Goal: Transaction & Acquisition: Purchase product/service

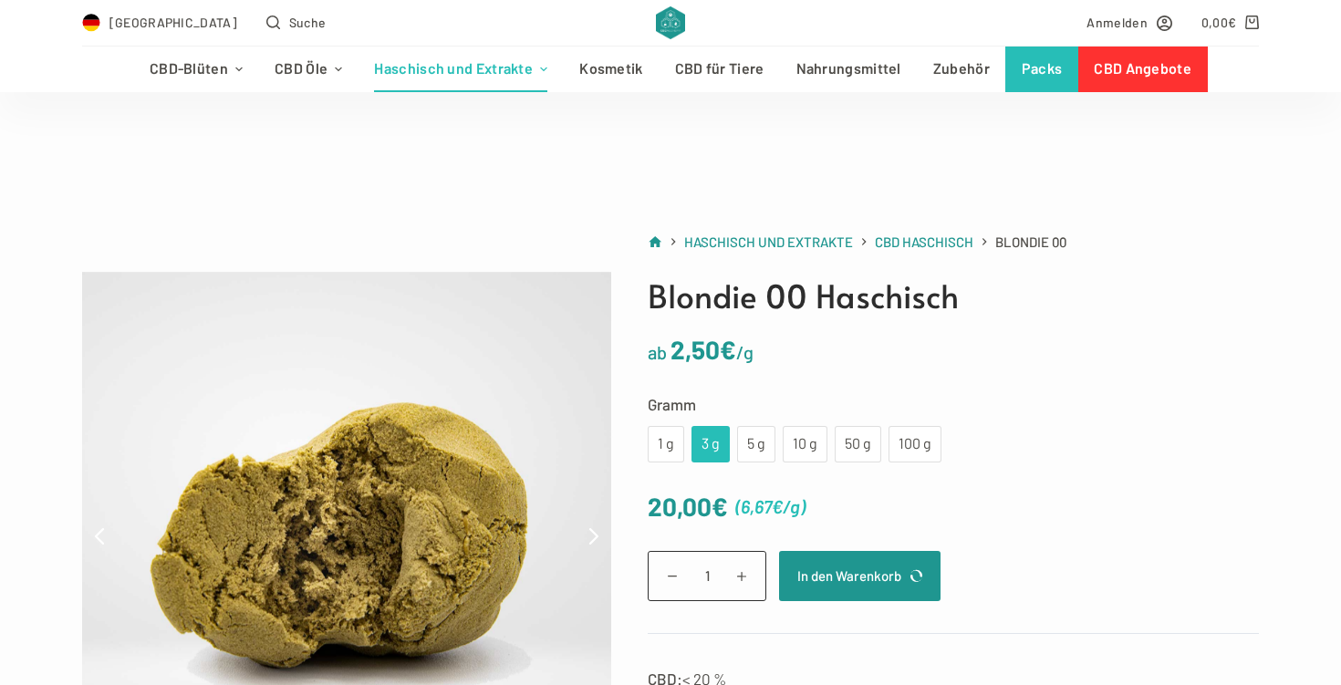
scroll to position [241, 0]
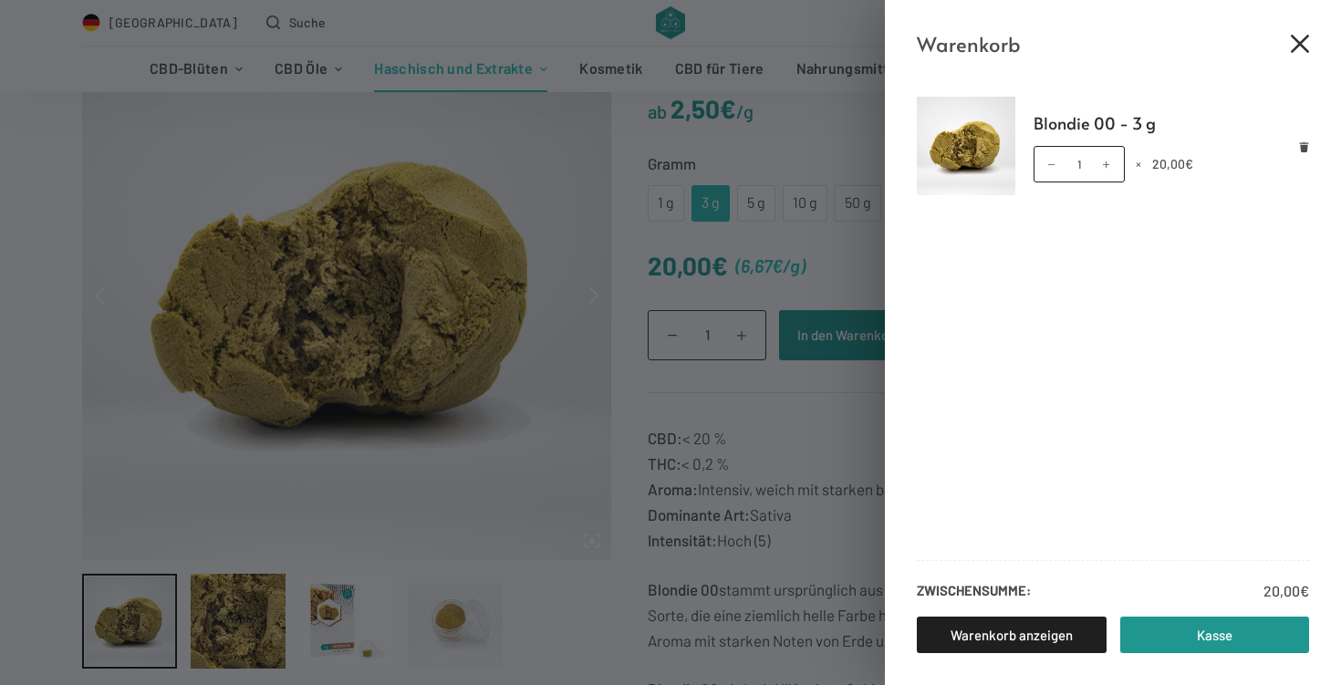
click at [1306, 36] on icon "Close cart drawer" at bounding box center [1300, 44] width 18 height 18
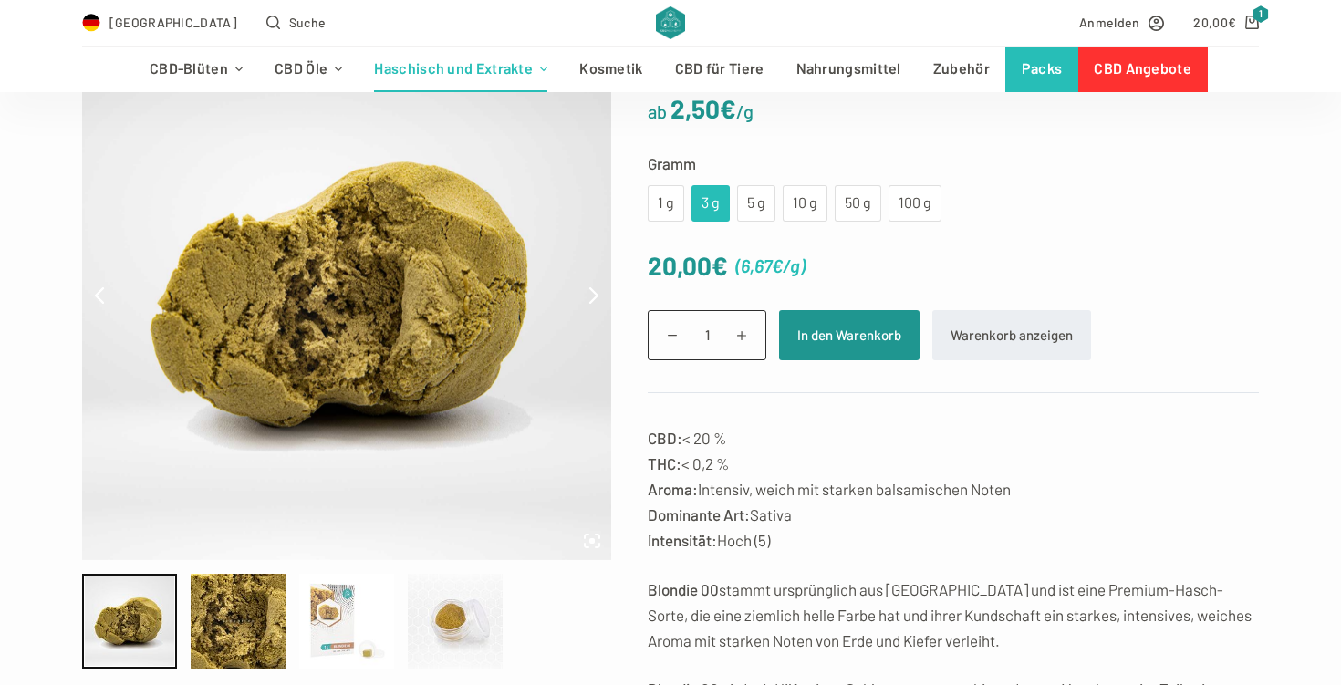
click at [341, 627] on div at bounding box center [346, 621] width 95 height 95
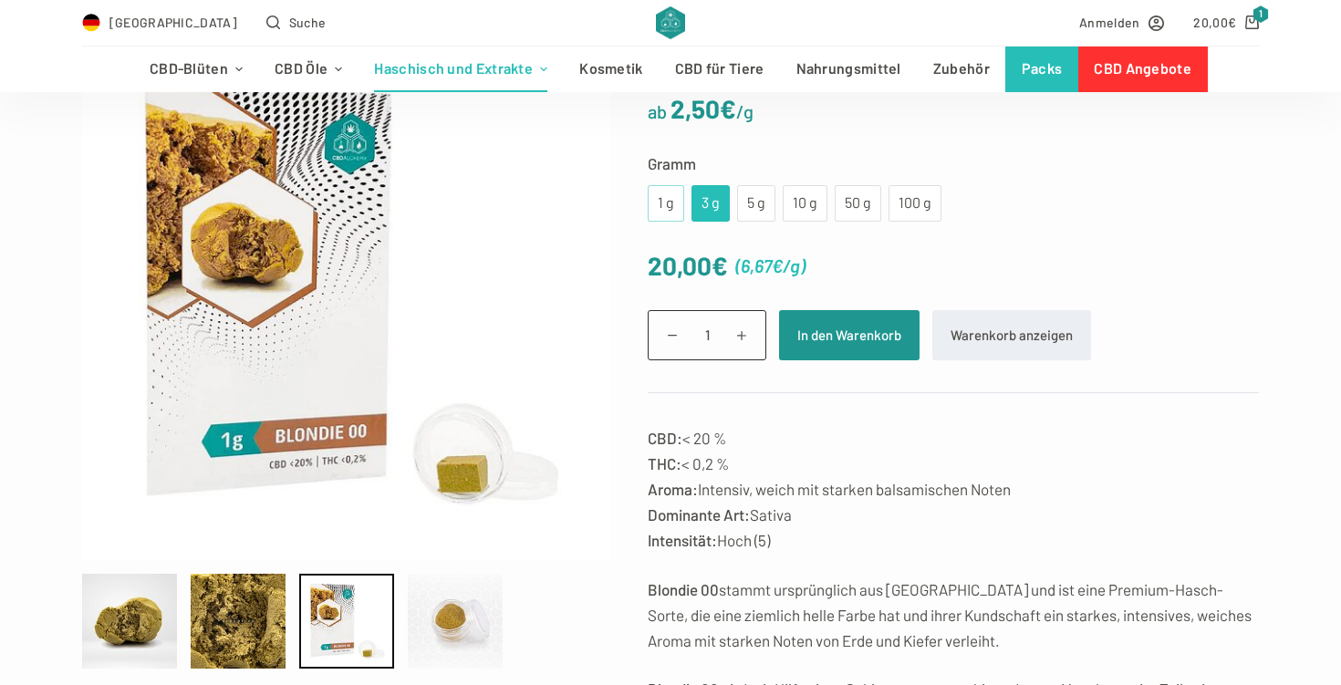
click at [674, 210] on div "1 g" at bounding box center [666, 203] width 36 height 36
click at [707, 212] on div "3 g" at bounding box center [710, 204] width 16 height 24
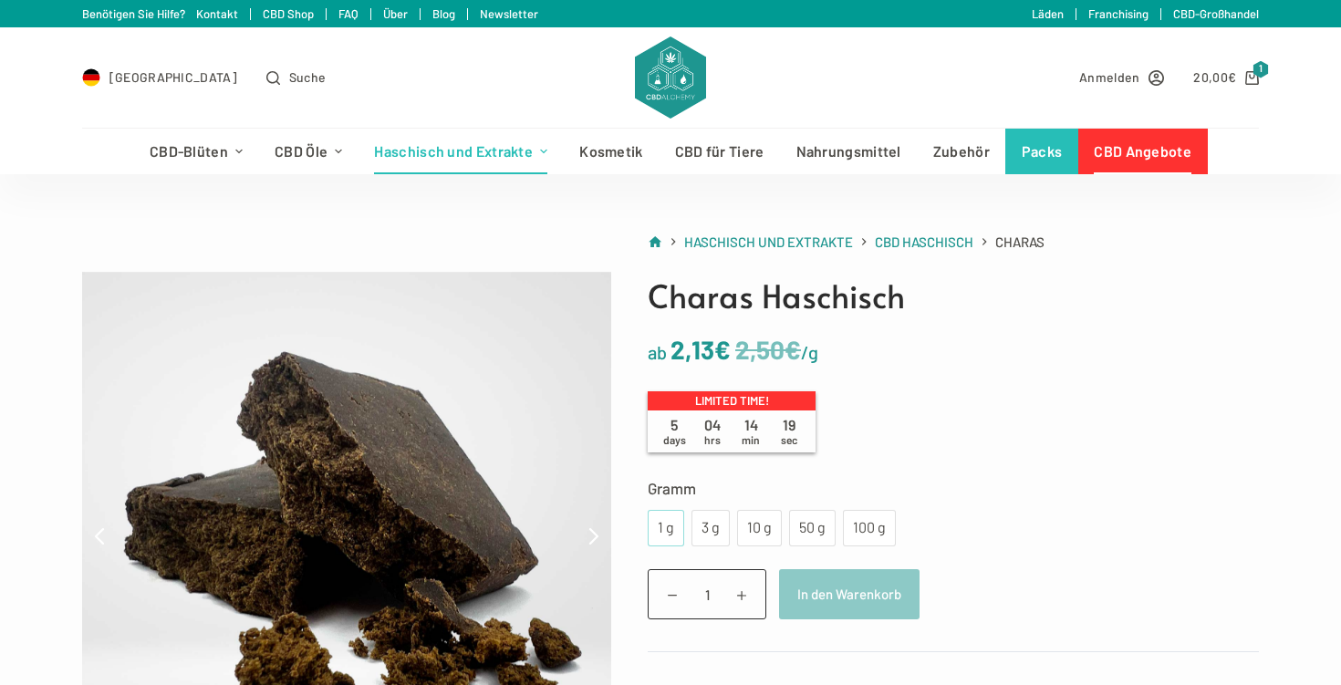
click at [654, 534] on div "1 g" at bounding box center [666, 528] width 36 height 36
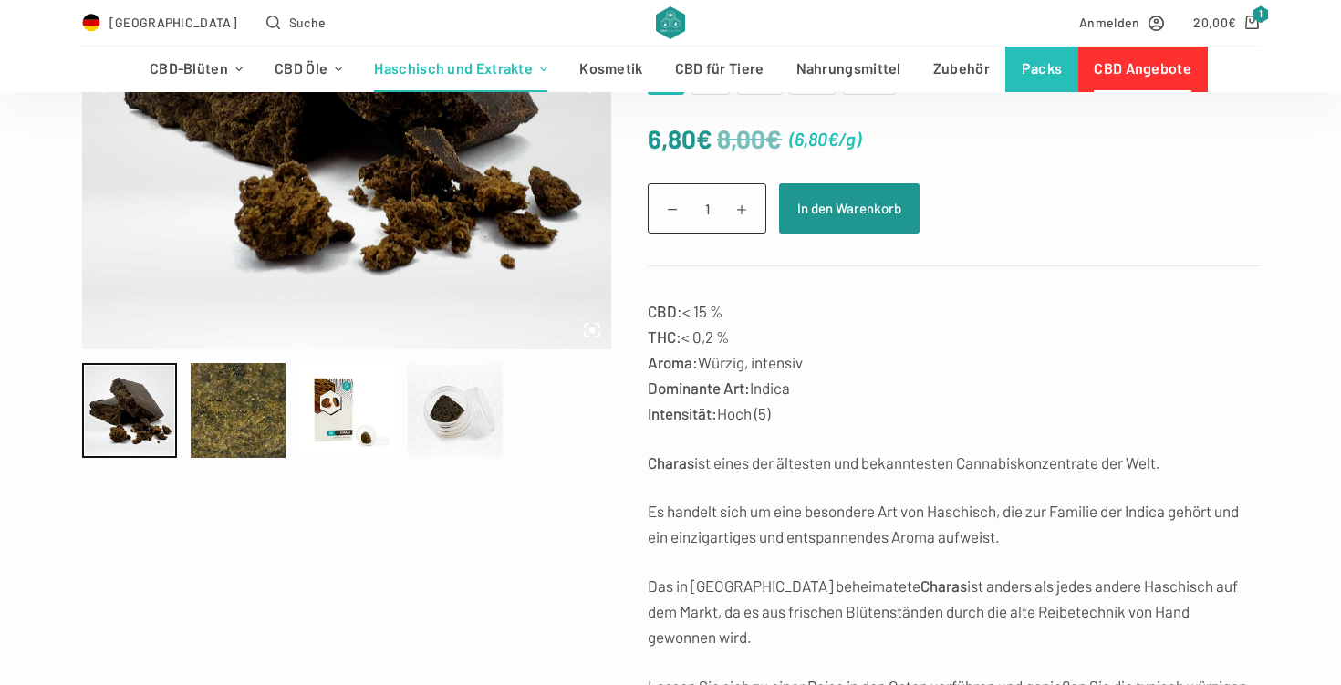
scroll to position [453, 0]
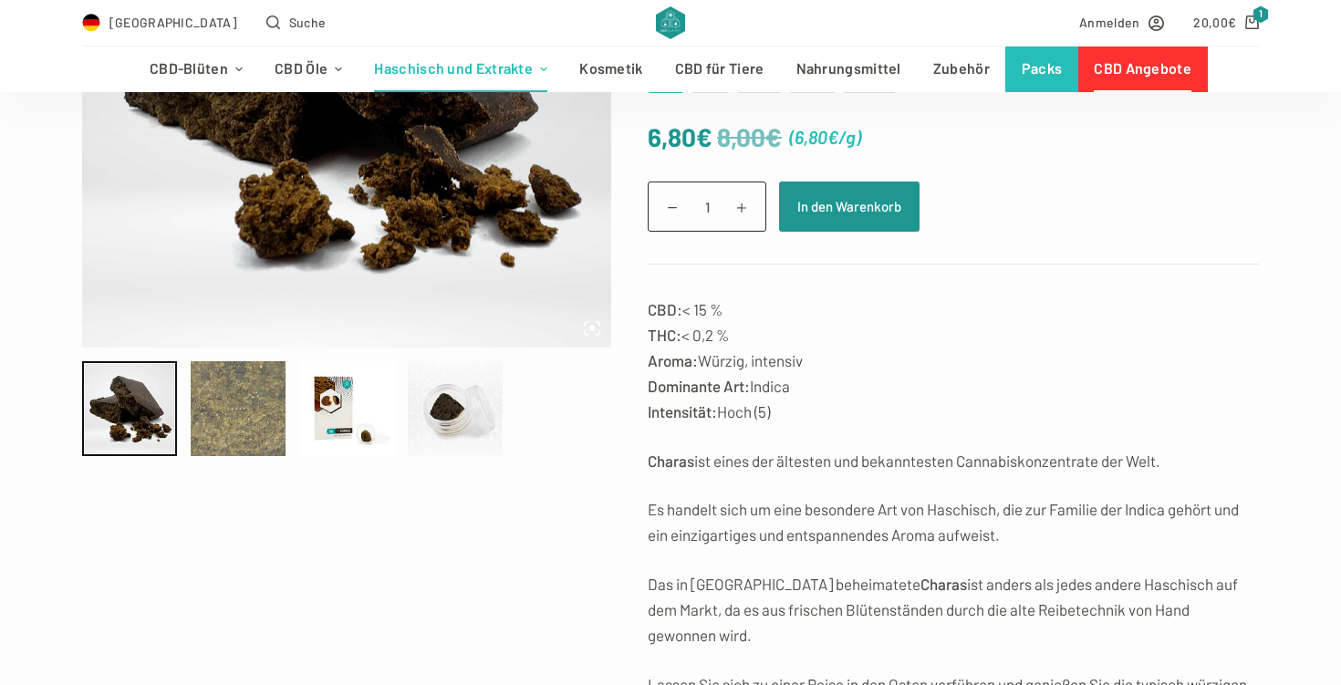
click at [268, 418] on div at bounding box center [238, 408] width 95 height 95
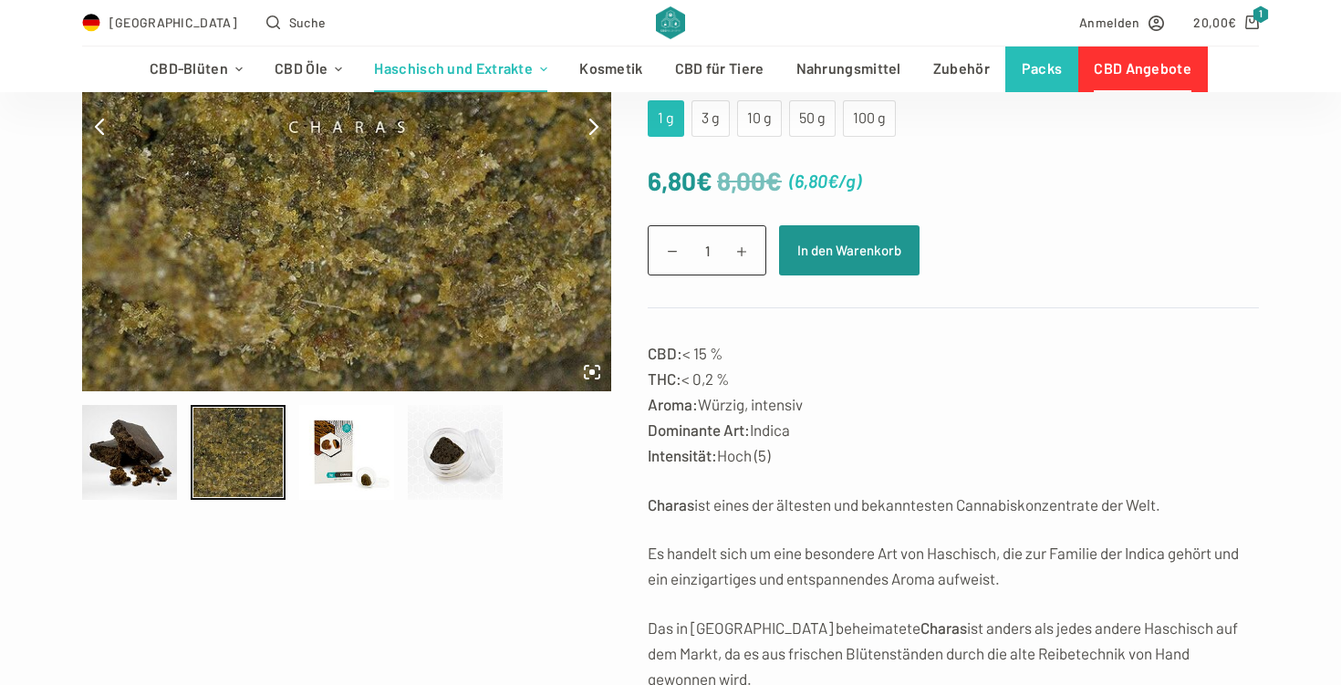
scroll to position [256, 0]
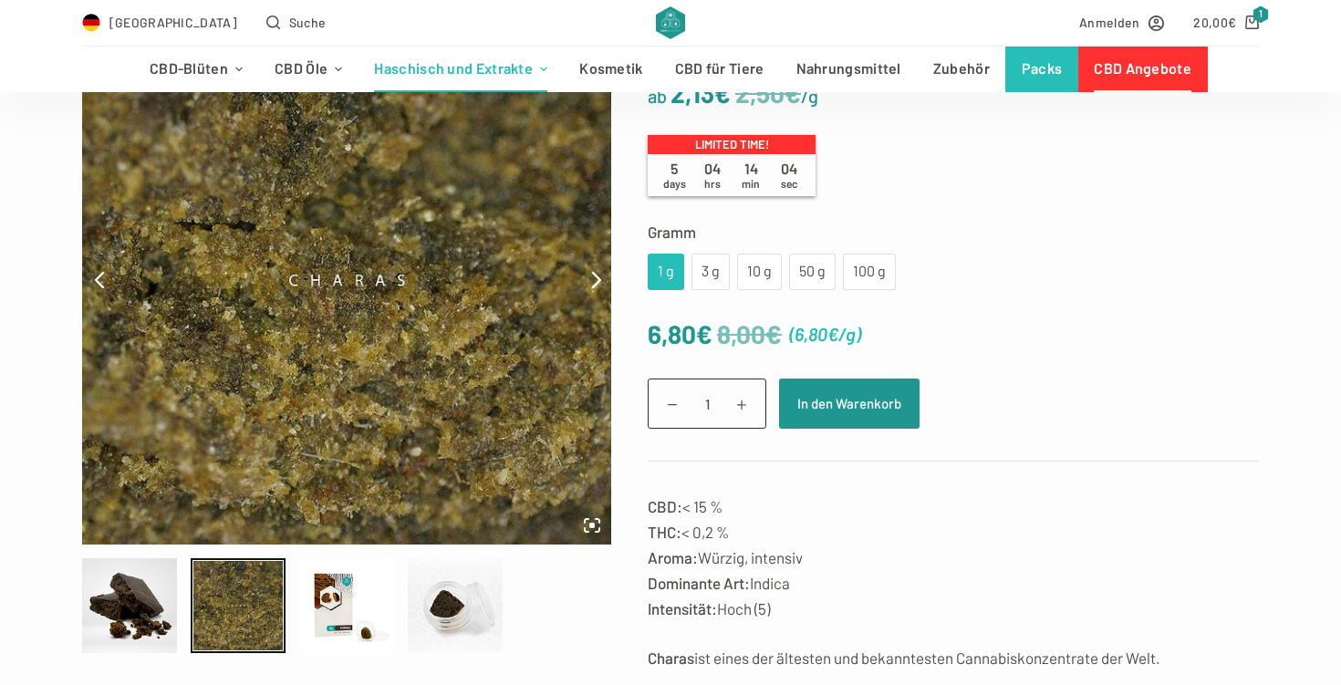
click at [597, 281] on icon at bounding box center [596, 280] width 16 height 16
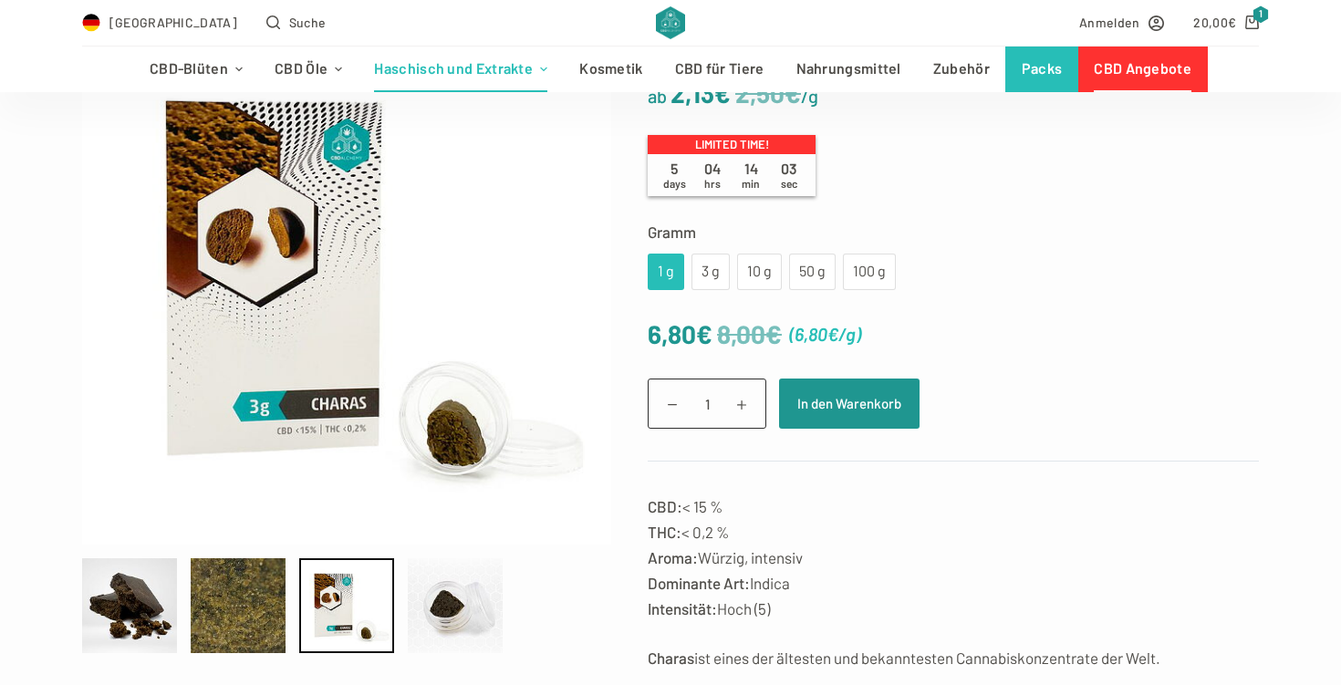
click at [597, 281] on icon at bounding box center [596, 280] width 16 height 16
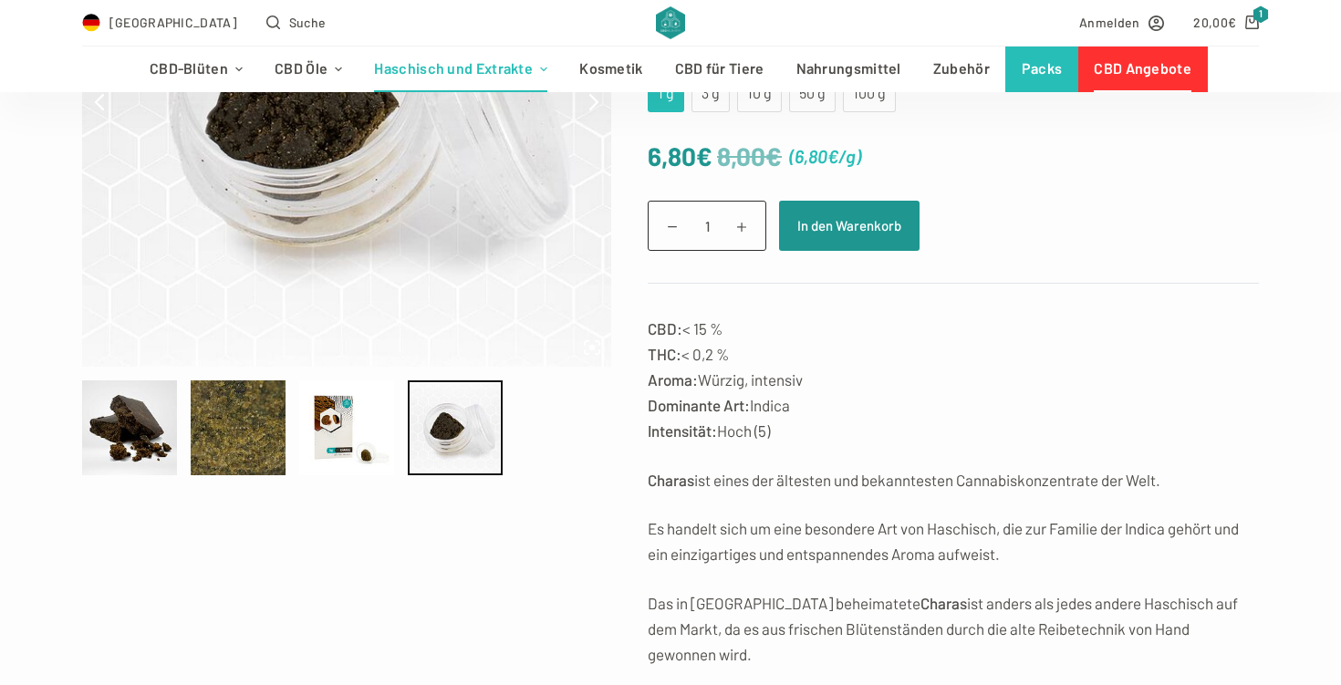
scroll to position [249, 0]
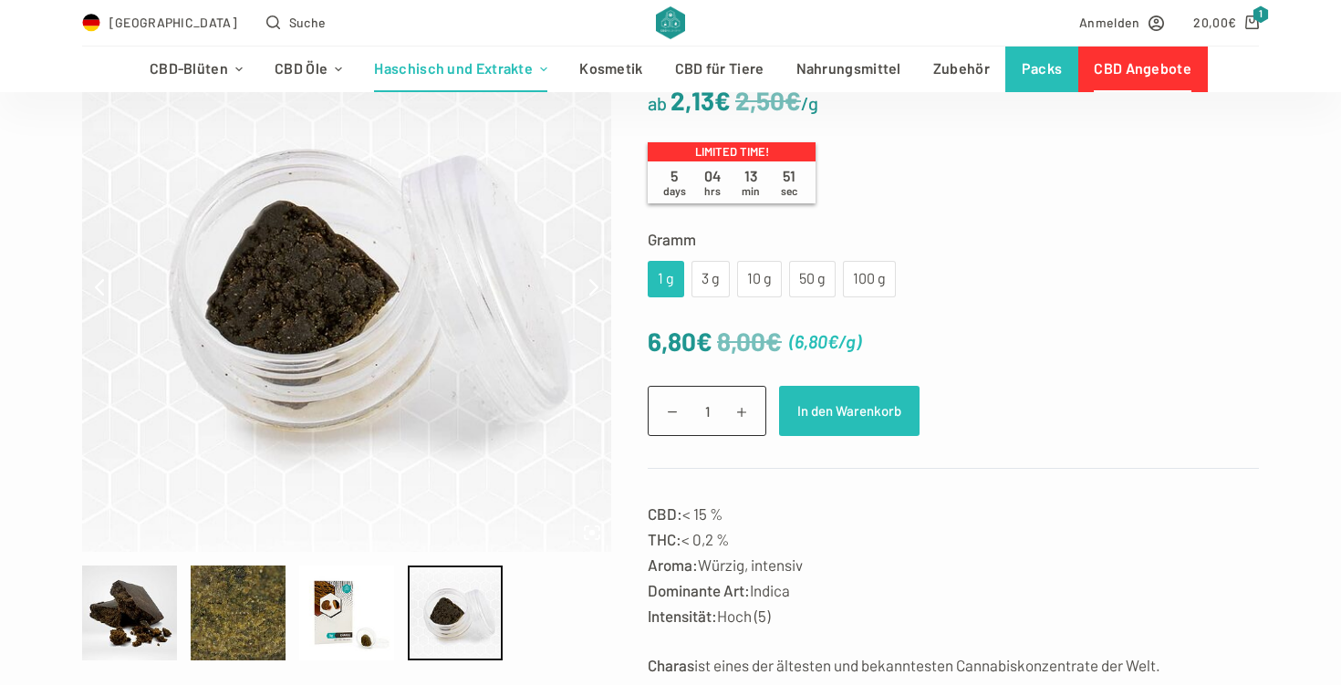
click at [832, 401] on button "In den Warenkorb" at bounding box center [849, 411] width 140 height 50
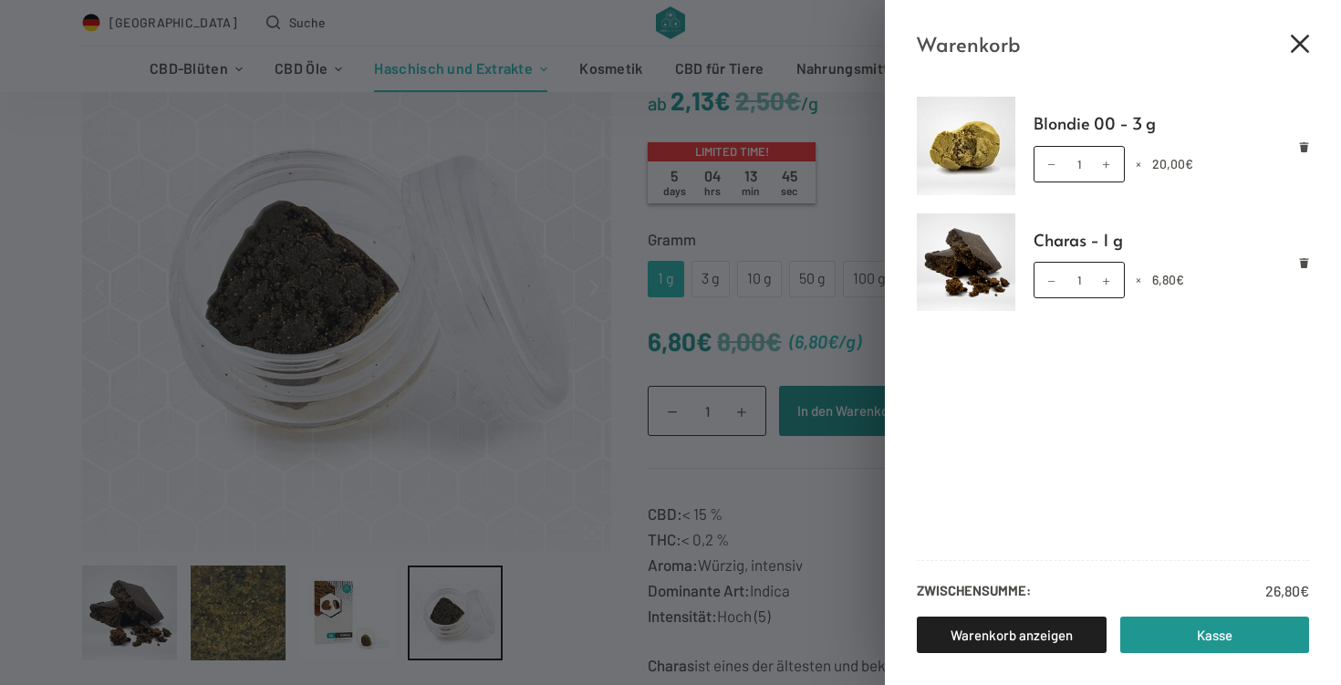
click at [1300, 47] on icon "Close cart drawer" at bounding box center [1300, 44] width 18 height 18
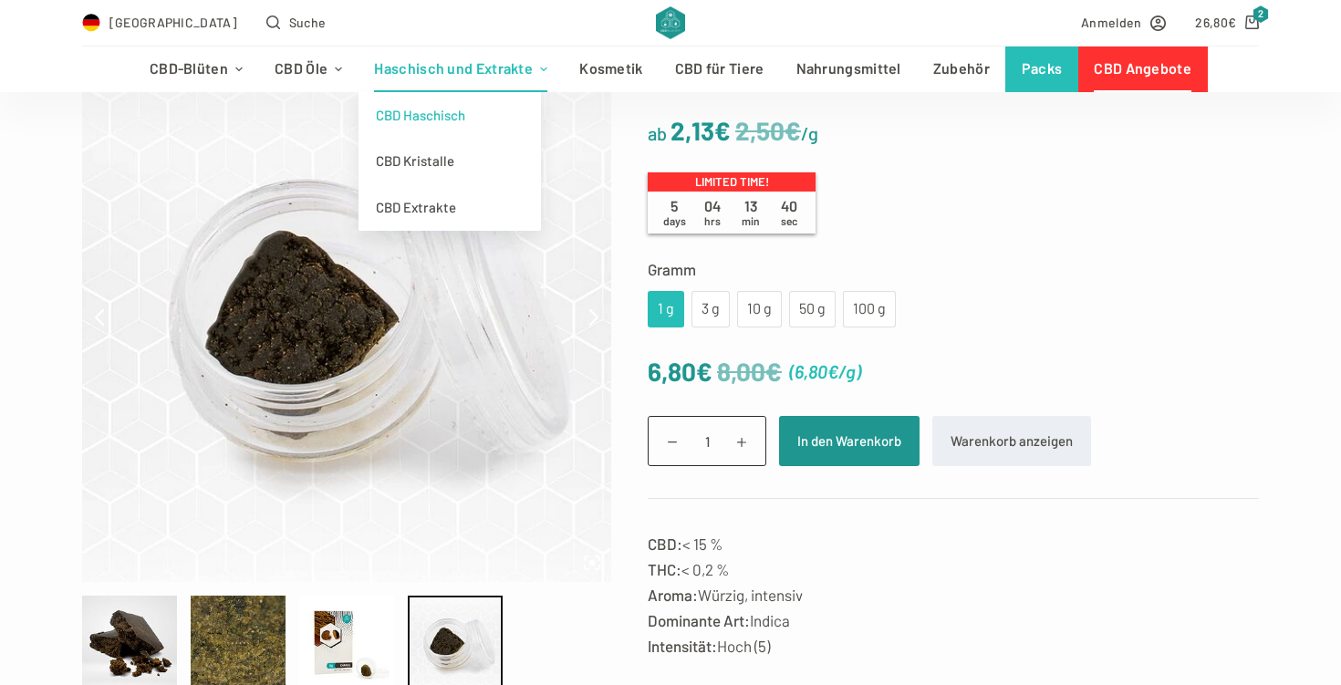
scroll to position [199, 0]
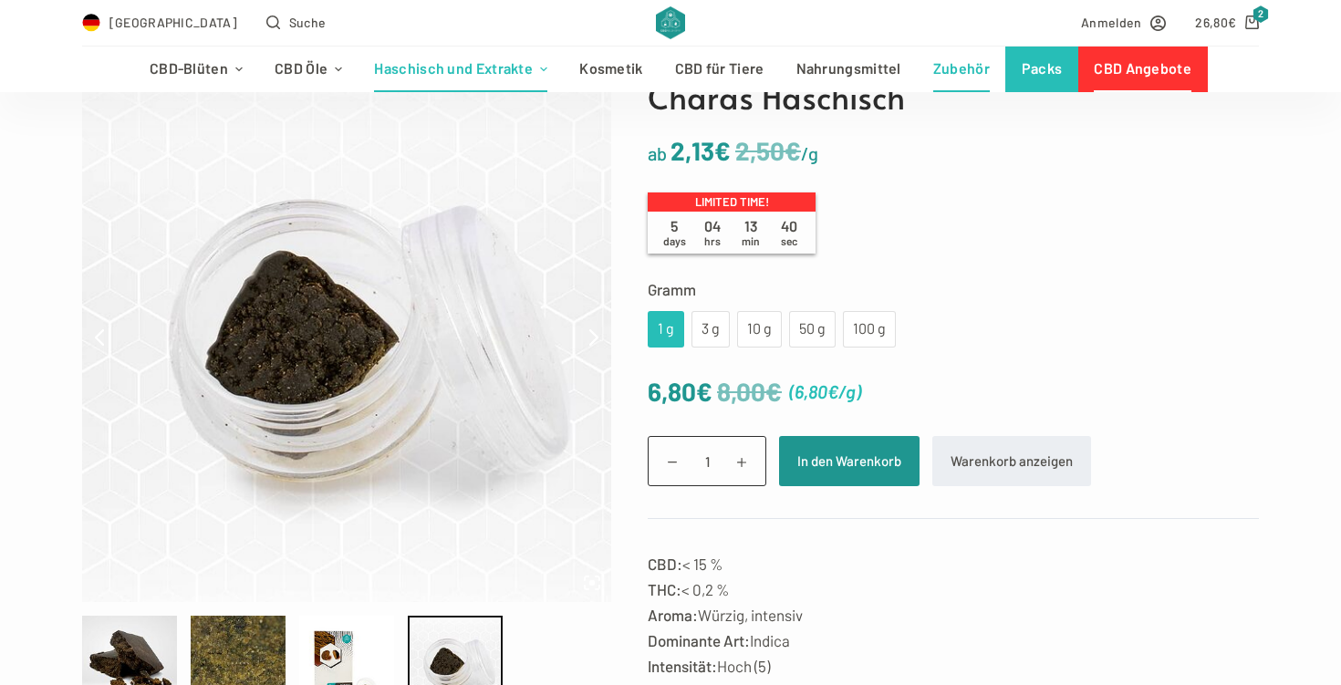
click at [974, 68] on link "Zubehör" at bounding box center [961, 70] width 88 height 46
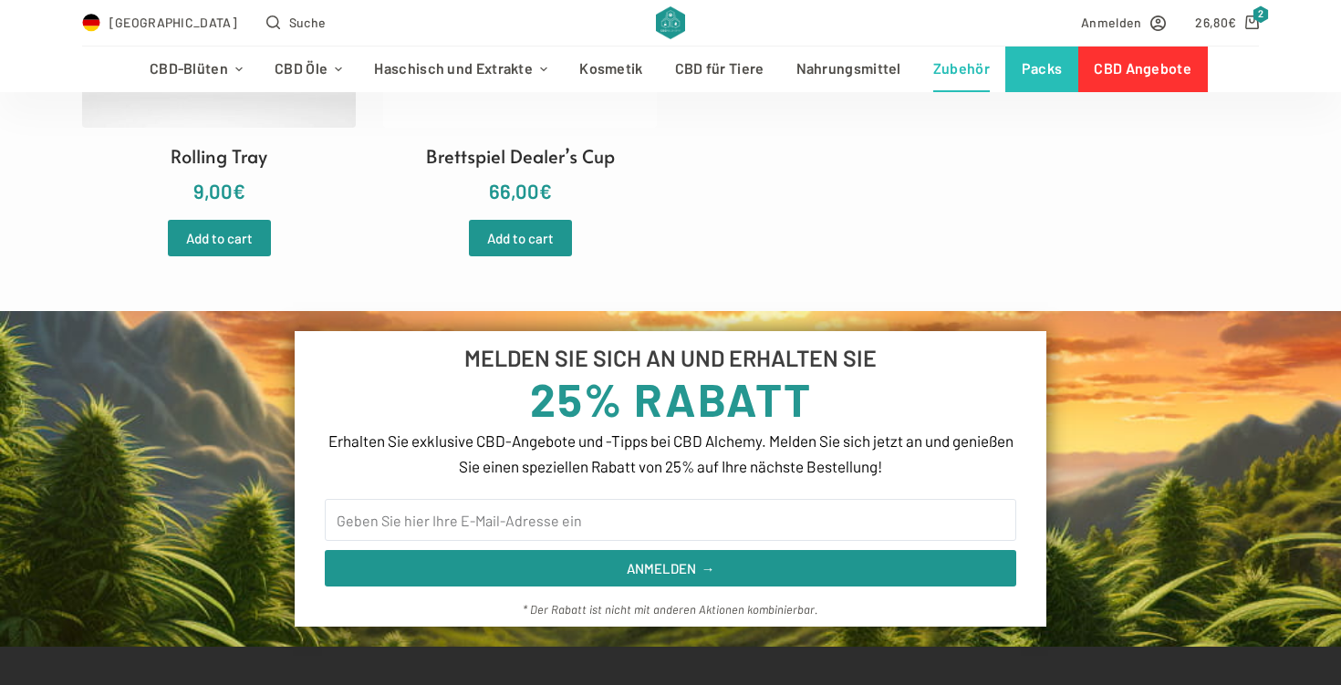
scroll to position [639, 0]
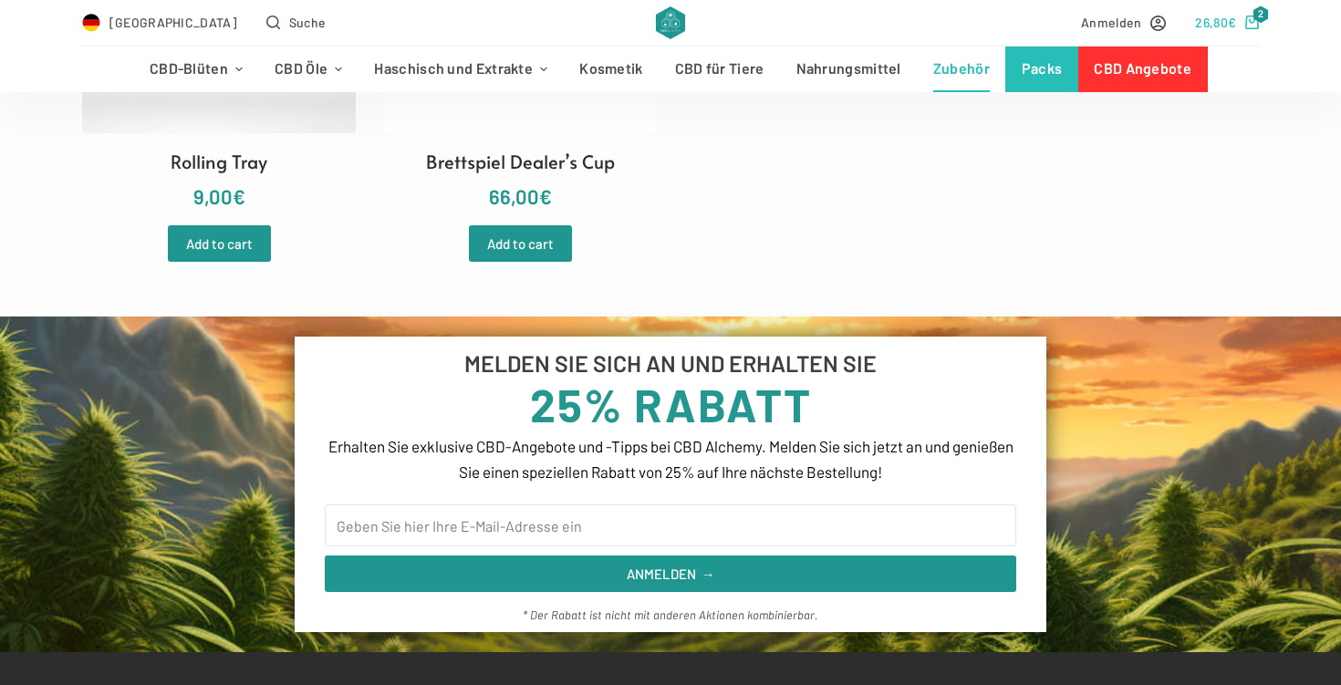
click at [1211, 20] on bdi "26,80 €" at bounding box center [1215, 23] width 41 height 16
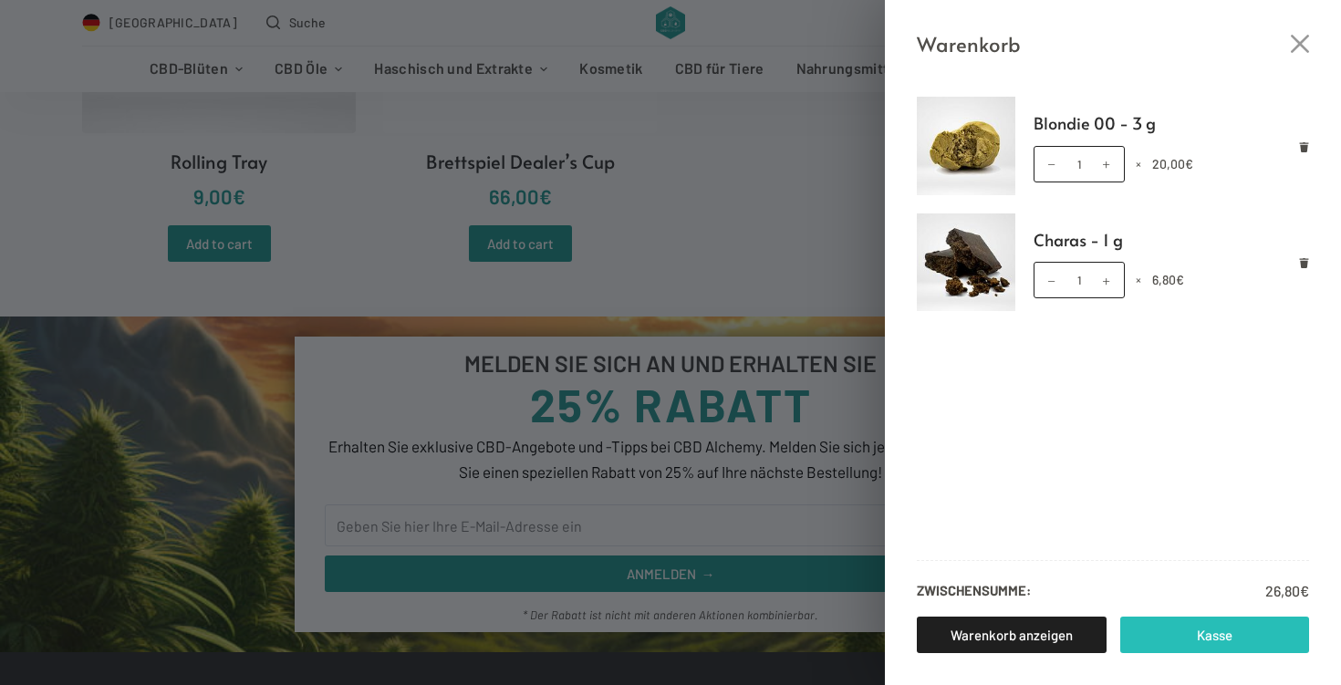
click at [1176, 649] on link "Kasse" at bounding box center [1215, 635] width 190 height 36
click at [1305, 147] on icon "Remove Blondie 00 - 3 g from cart" at bounding box center [1304, 147] width 9 height 10
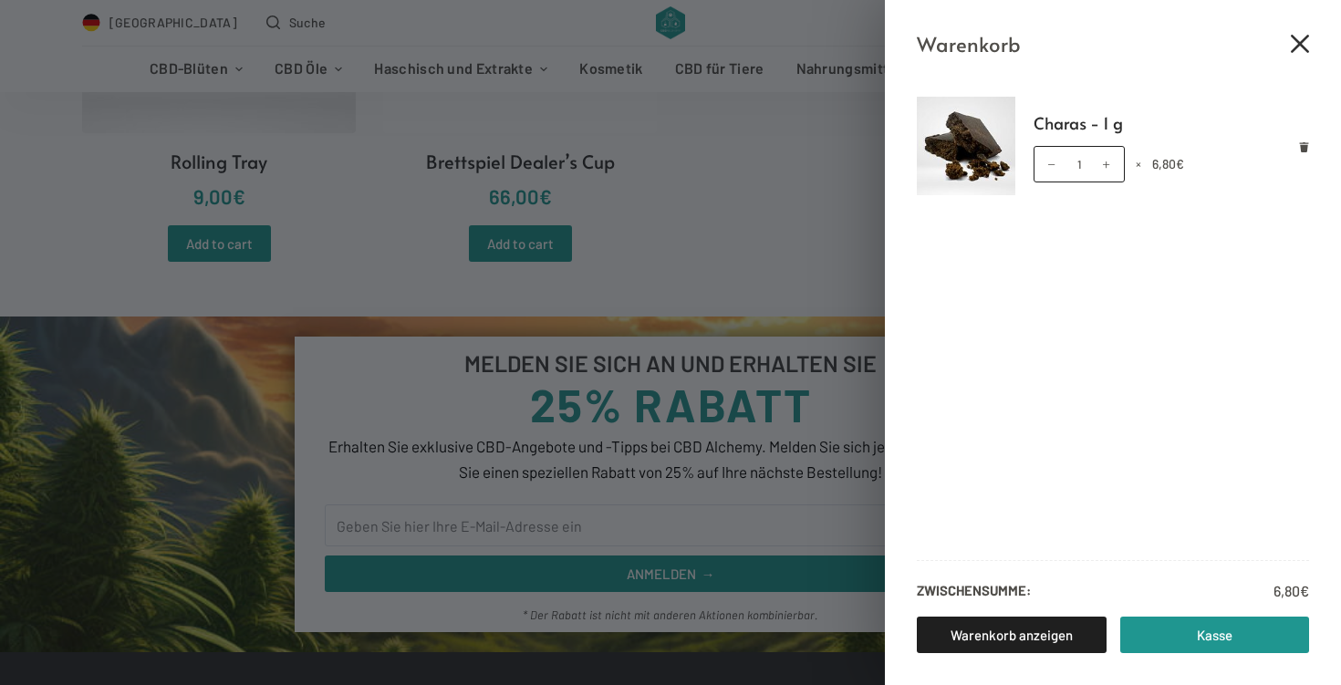
click at [1297, 39] on icon "Close cart drawer" at bounding box center [1300, 44] width 18 height 18
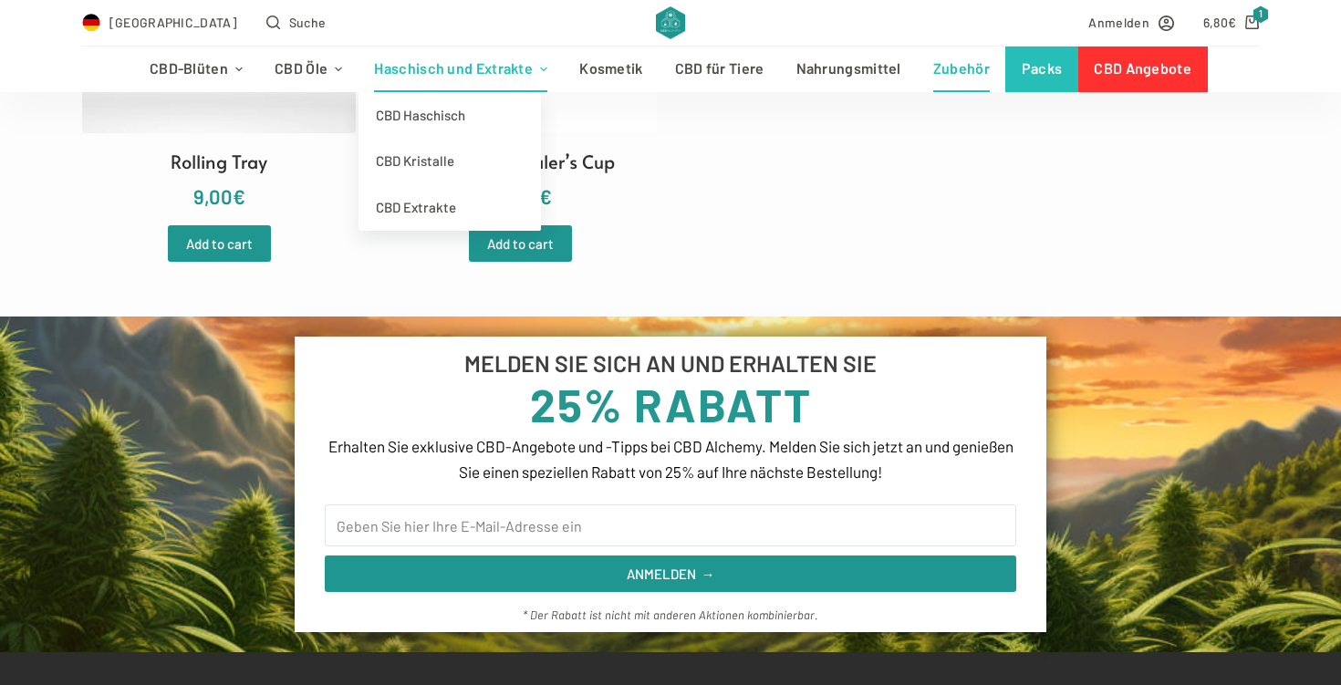
click at [431, 66] on link "Haschisch und Extrakte" at bounding box center [460, 70] width 205 height 46
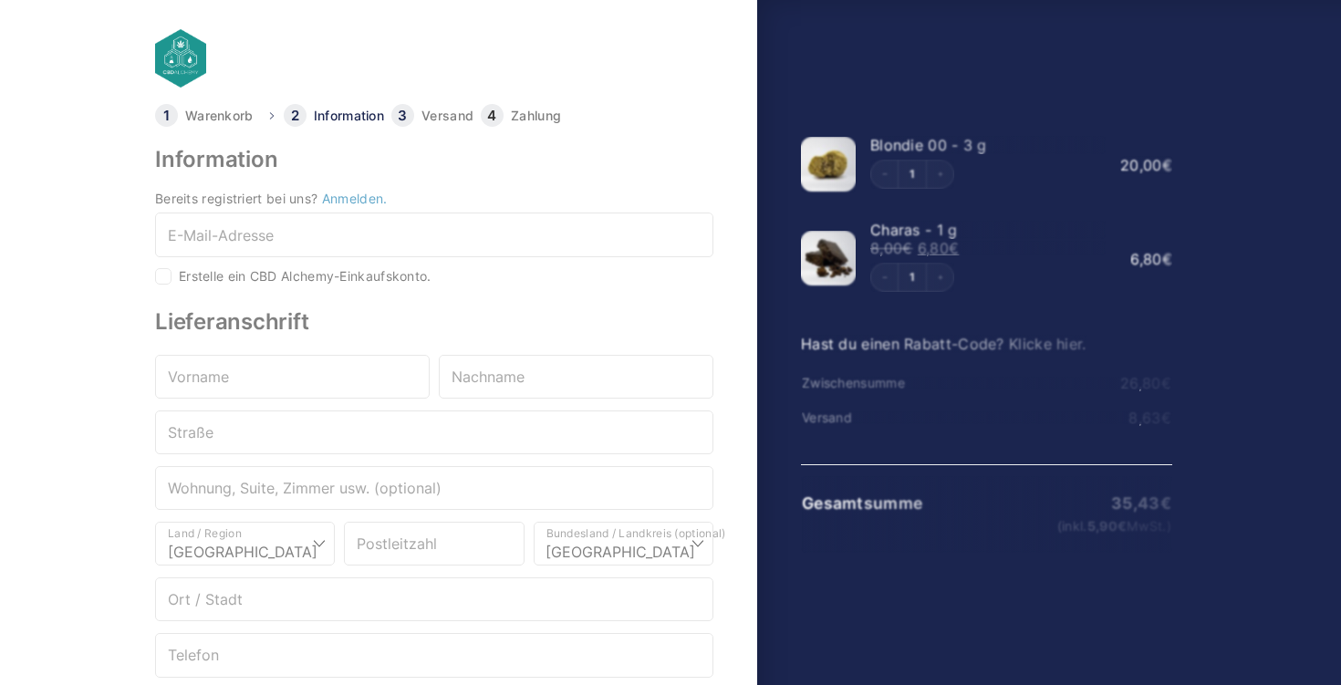
select select "DE-BE"
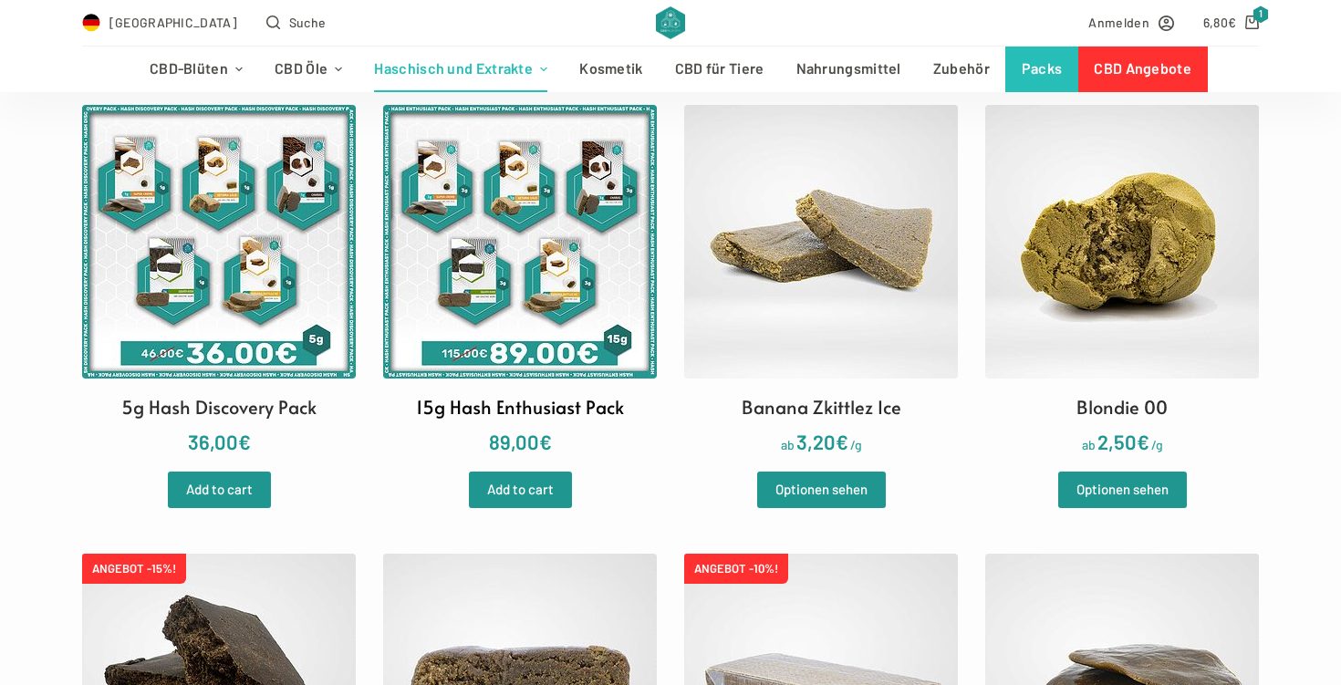
scroll to position [589, 0]
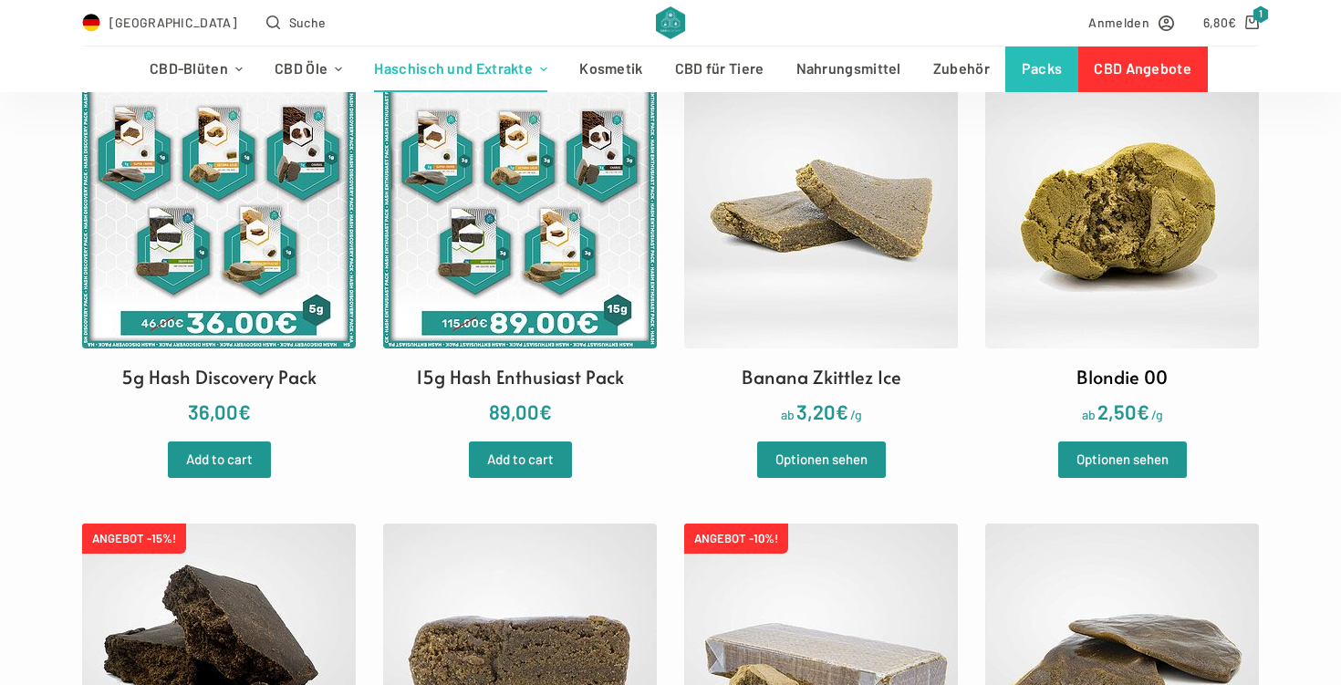
click at [1020, 216] on img at bounding box center [1122, 212] width 274 height 274
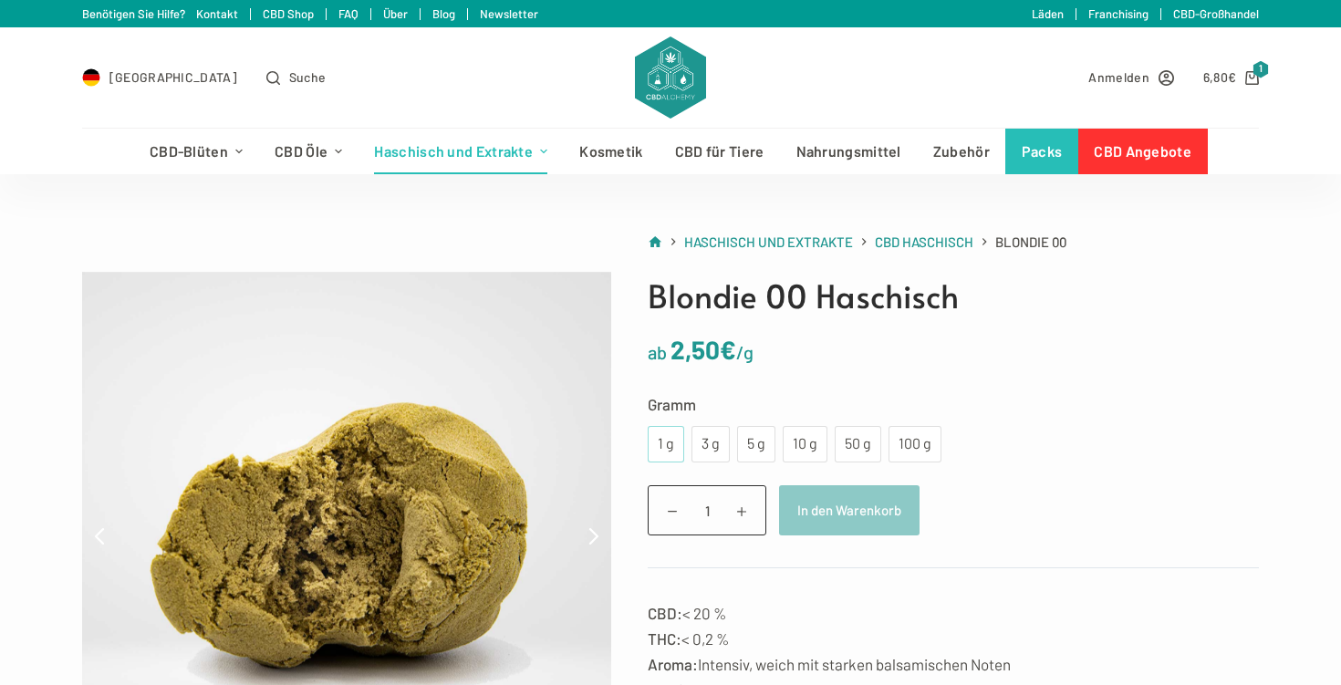
click at [660, 439] on div "1 g" at bounding box center [666, 444] width 15 height 24
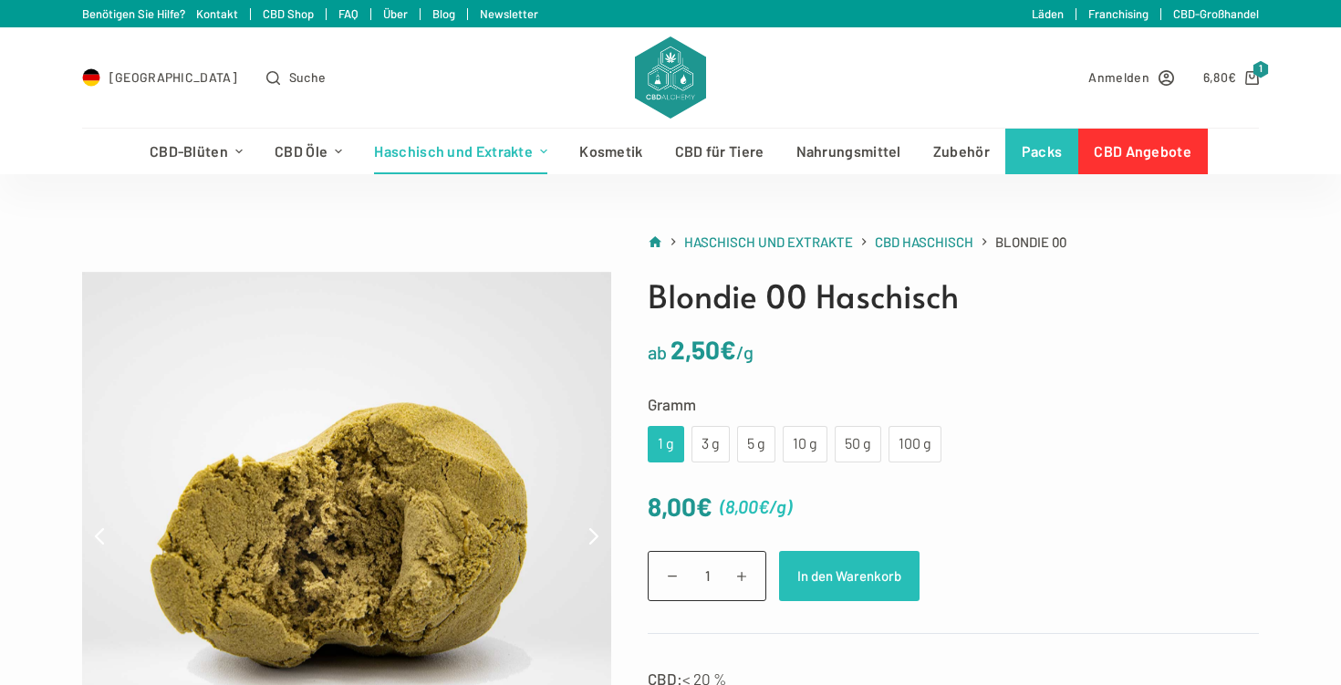
click at [842, 573] on button "In den Warenkorb" at bounding box center [849, 576] width 140 height 50
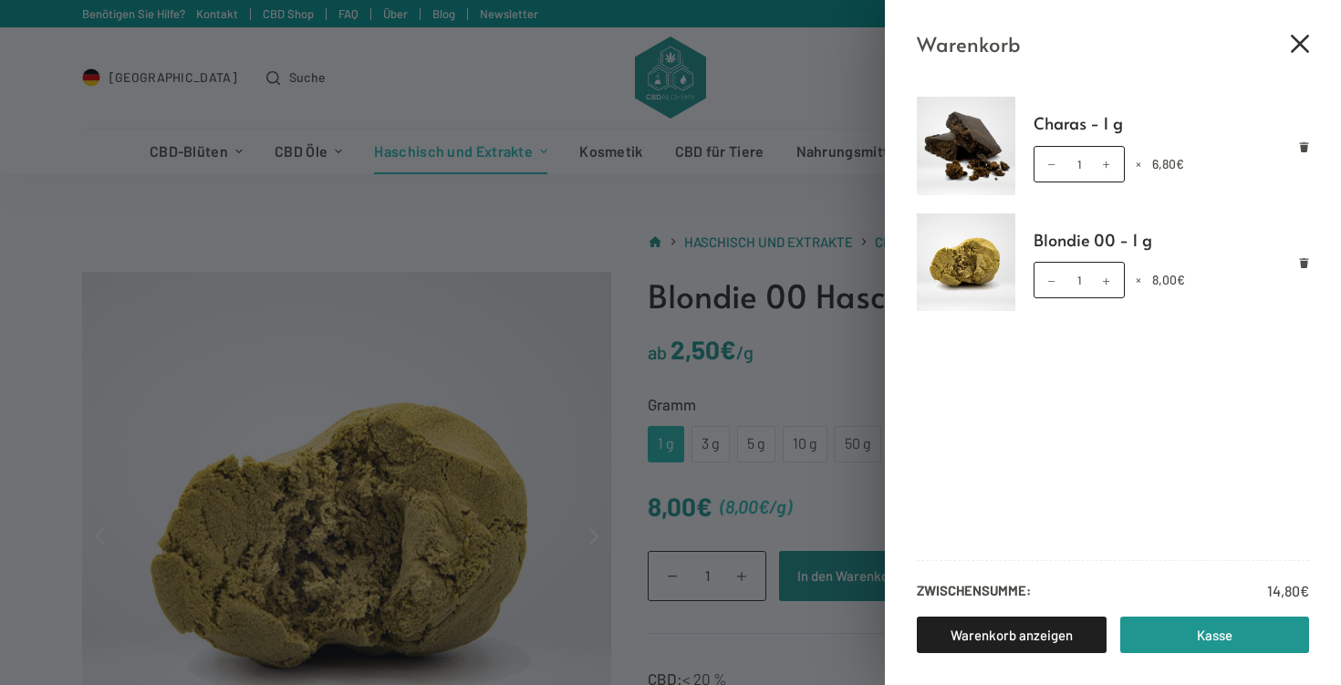
click at [1301, 41] on icon "Close cart drawer" at bounding box center [1300, 44] width 18 height 18
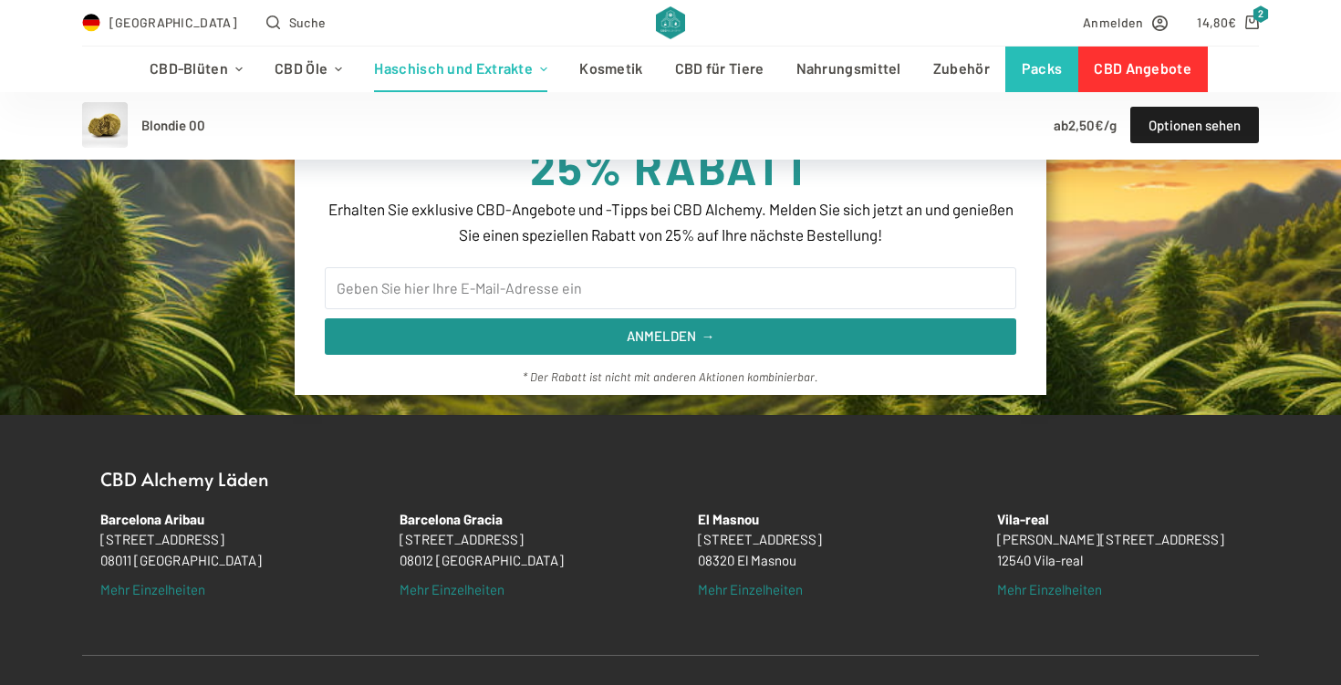
scroll to position [1807, 0]
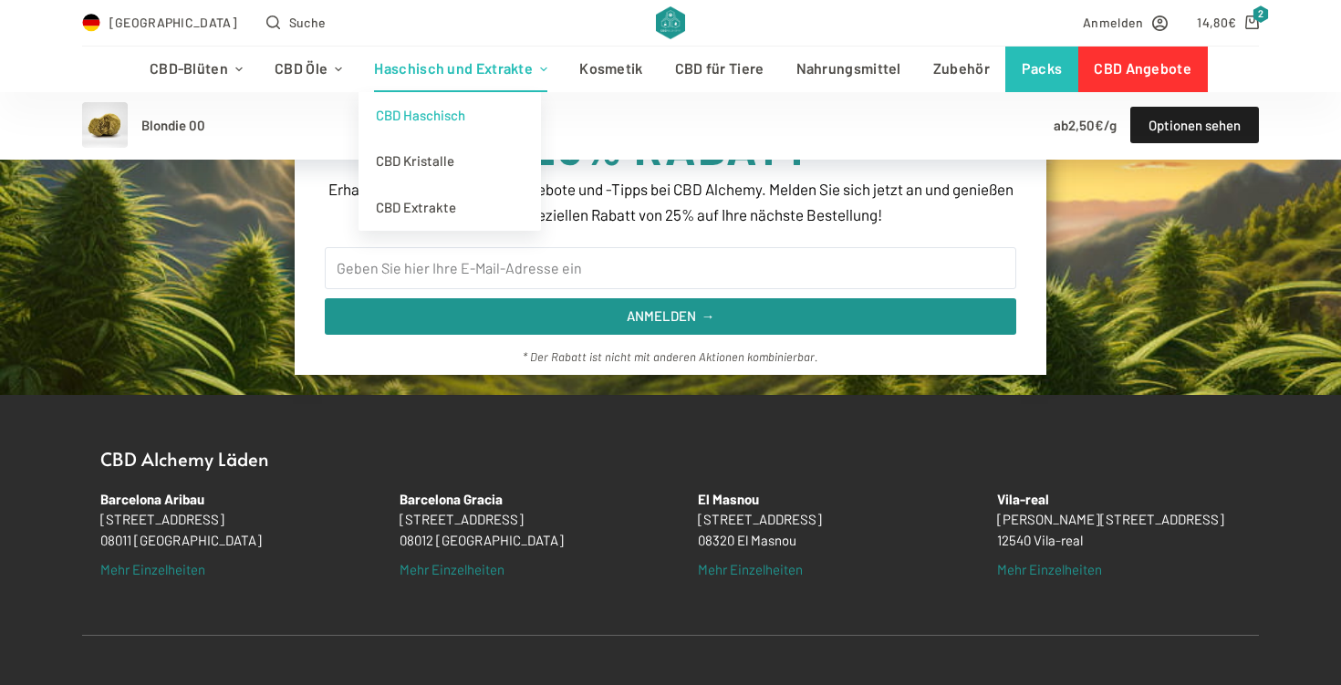
click at [467, 109] on link "CBD Haschisch" at bounding box center [449, 115] width 182 height 47
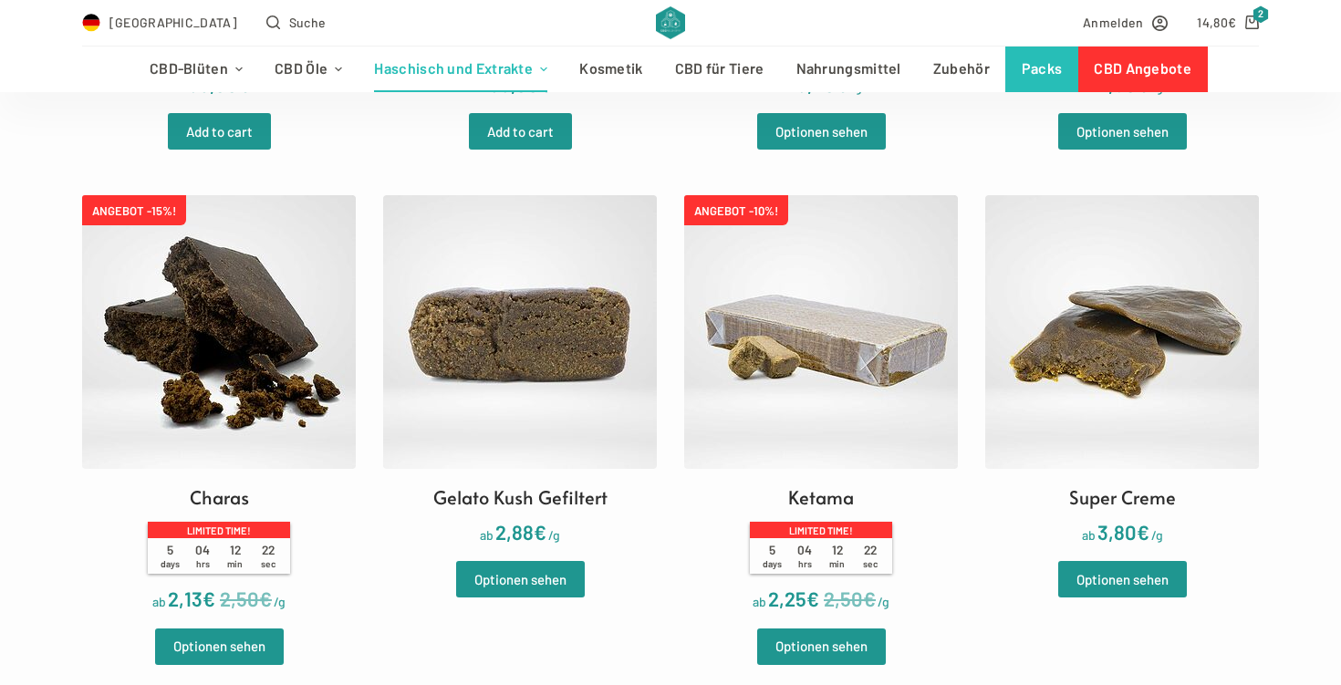
scroll to position [889, 0]
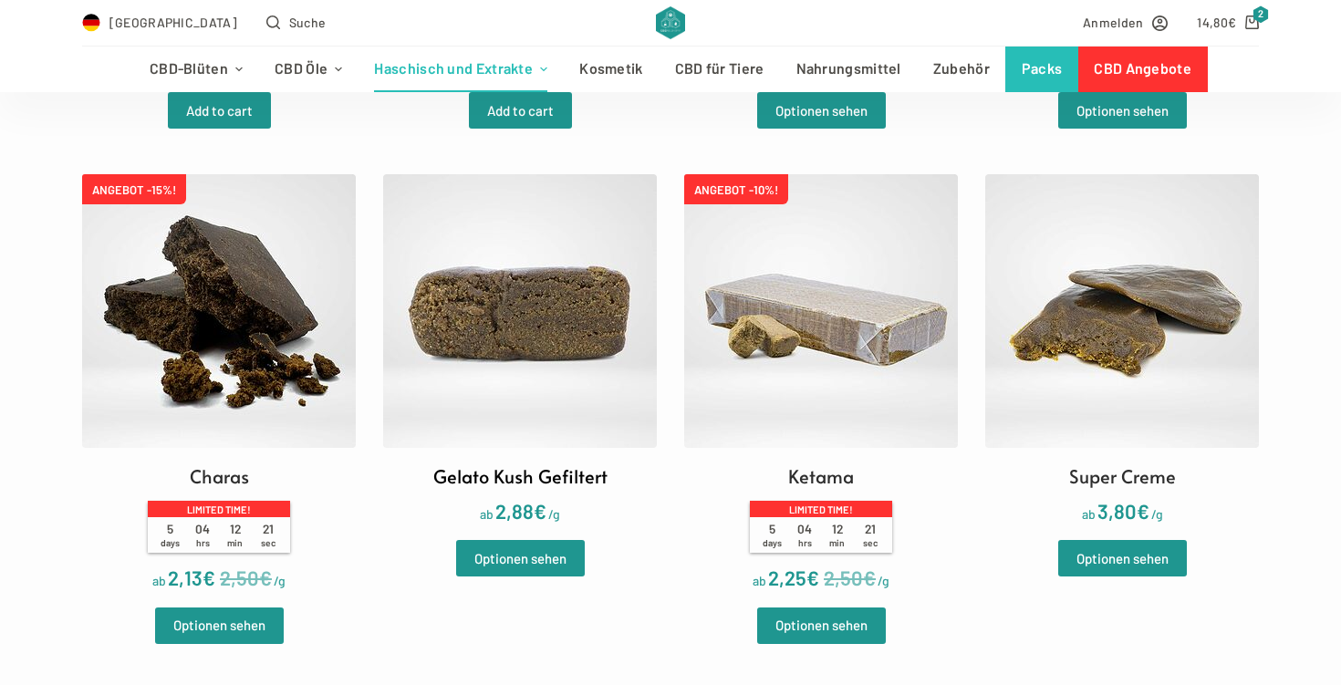
click at [490, 369] on img at bounding box center [520, 311] width 274 height 274
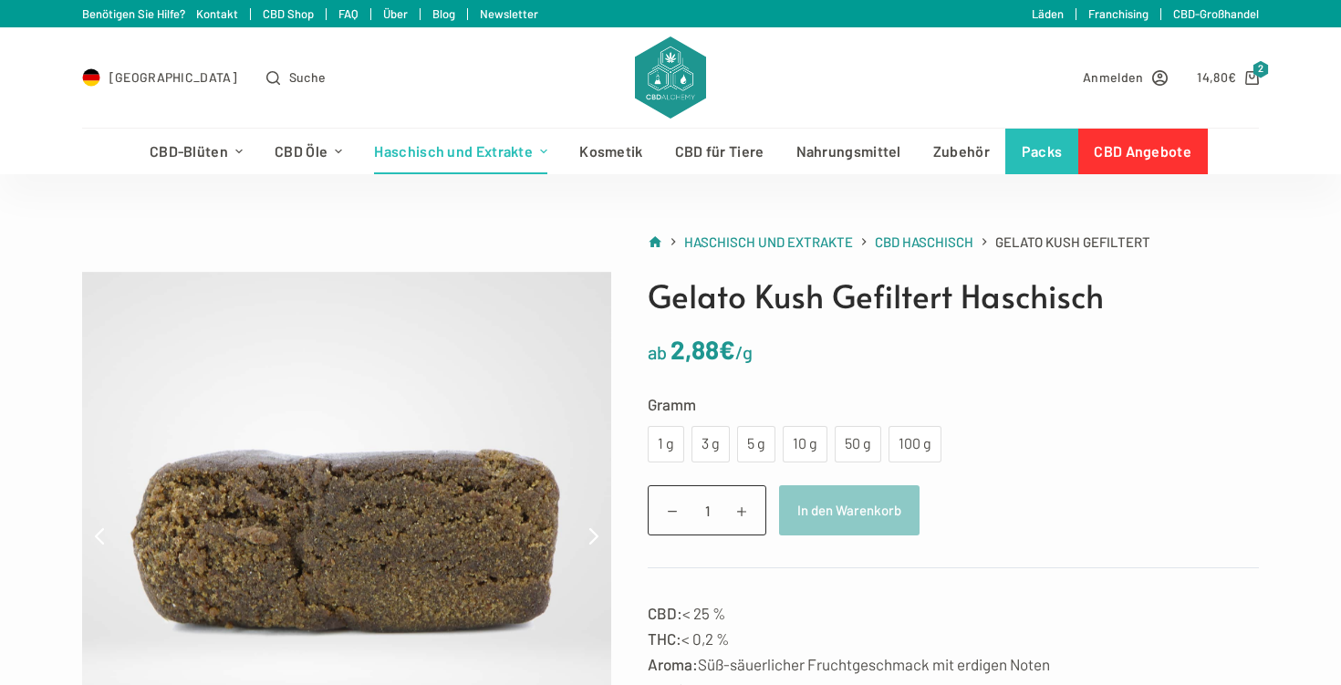
click at [661, 463] on form "Gramm Wähle eine Option 1 g 3 g 5 g 10 g 50 g 100 g 1 g 3 g 5 g 10 g 50 g 100 g…" at bounding box center [953, 480] width 611 height 178
click at [663, 459] on div "1 g" at bounding box center [666, 444] width 36 height 36
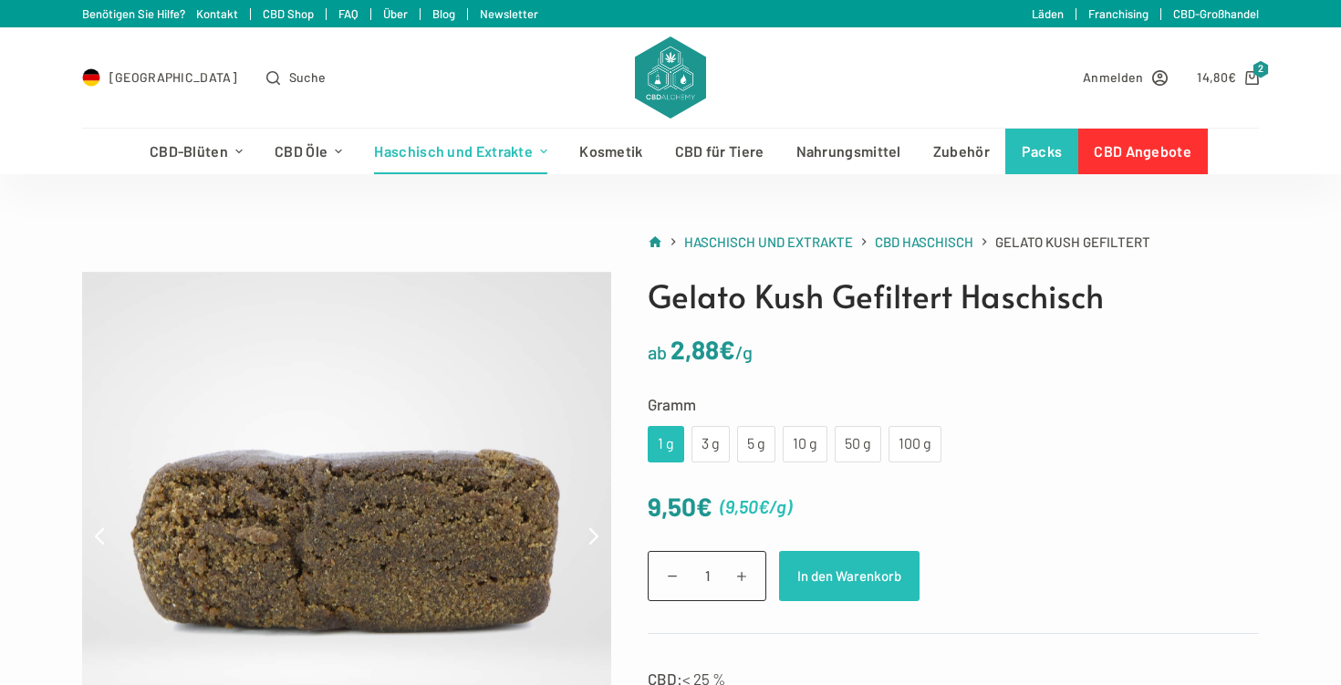
click at [882, 580] on button "In den Warenkorb" at bounding box center [849, 576] width 140 height 50
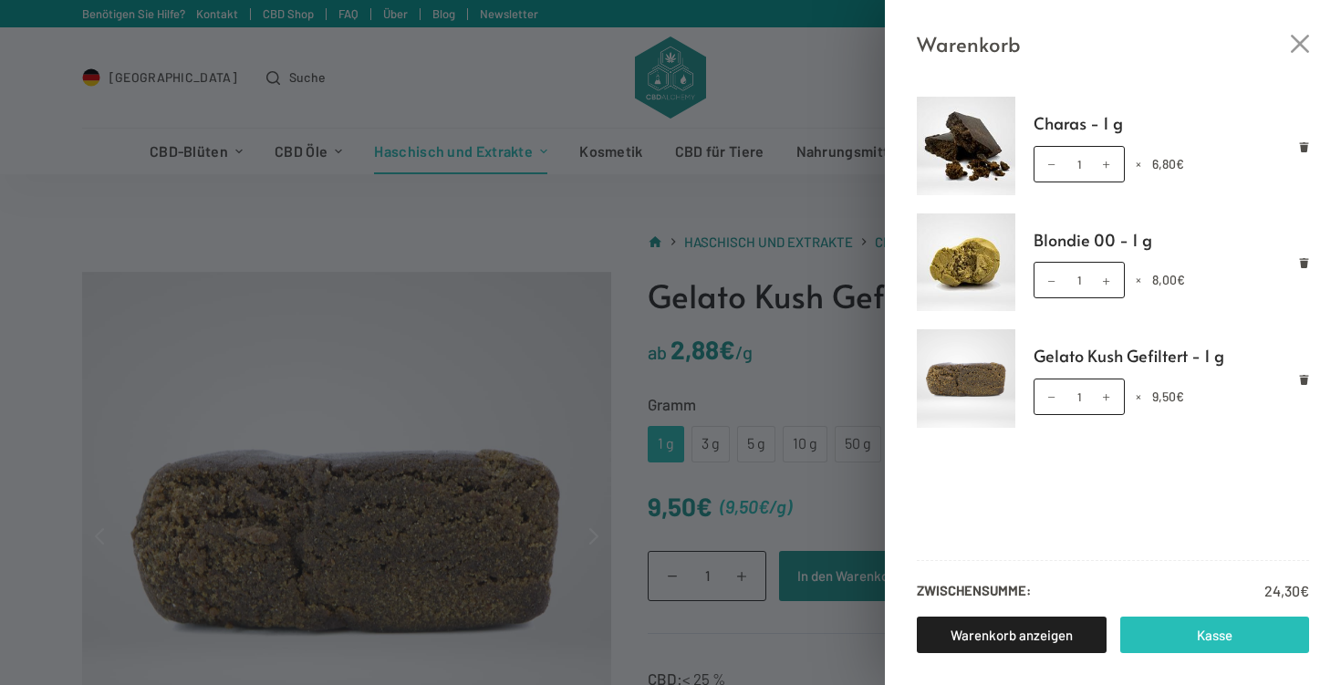
click at [1166, 629] on link "Kasse" at bounding box center [1215, 635] width 190 height 36
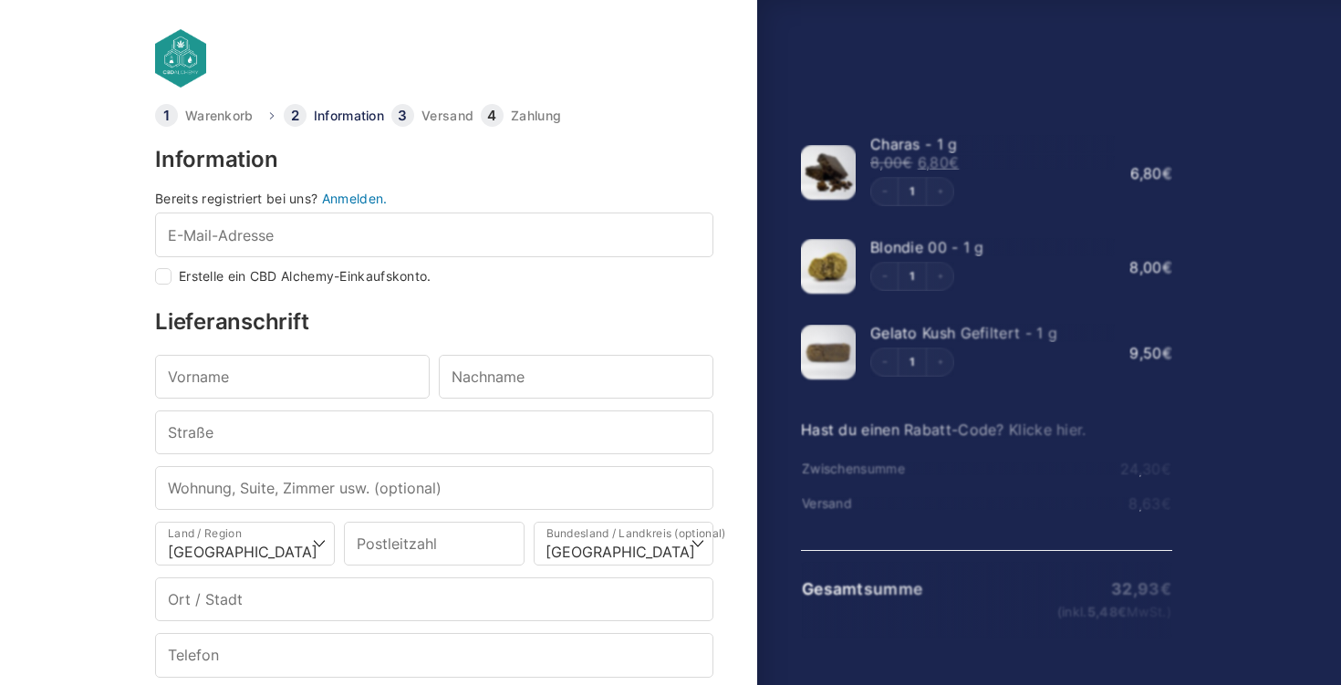
select select "DE-BE"
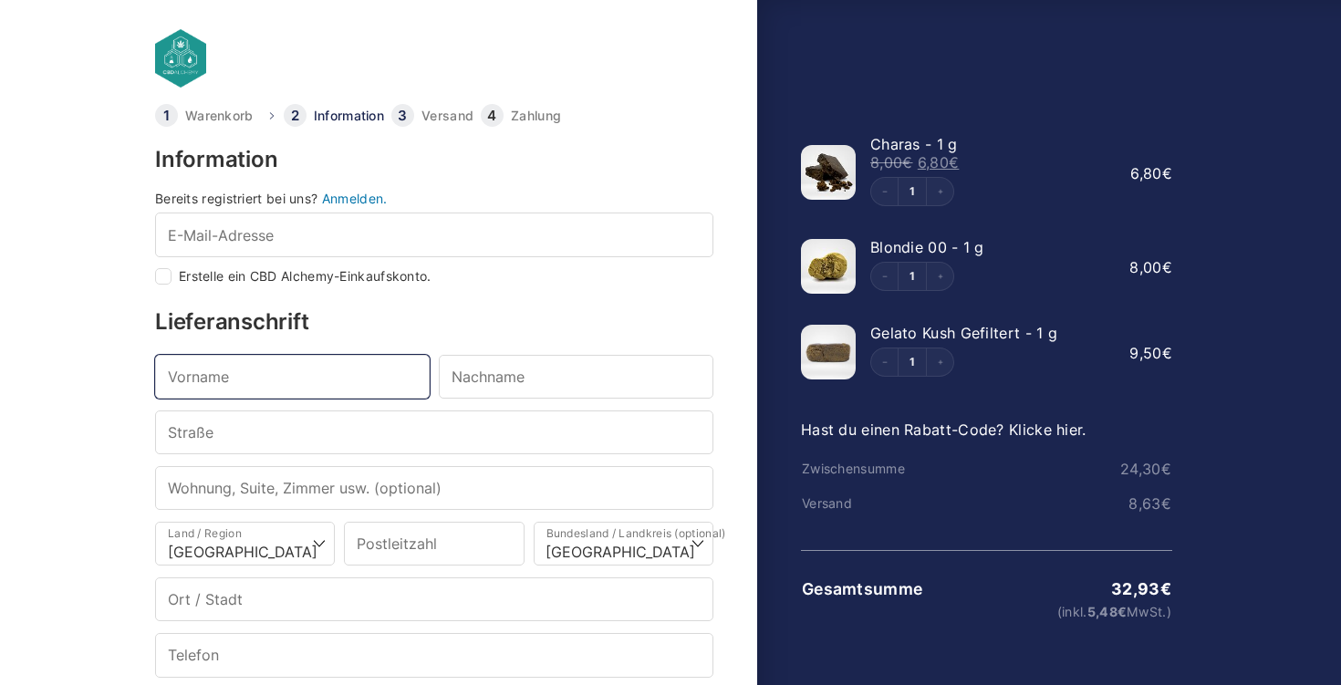
click at [392, 380] on input "Vorname *" at bounding box center [292, 377] width 275 height 44
type input "Christian"
type input "cmaas@vodafone.de"
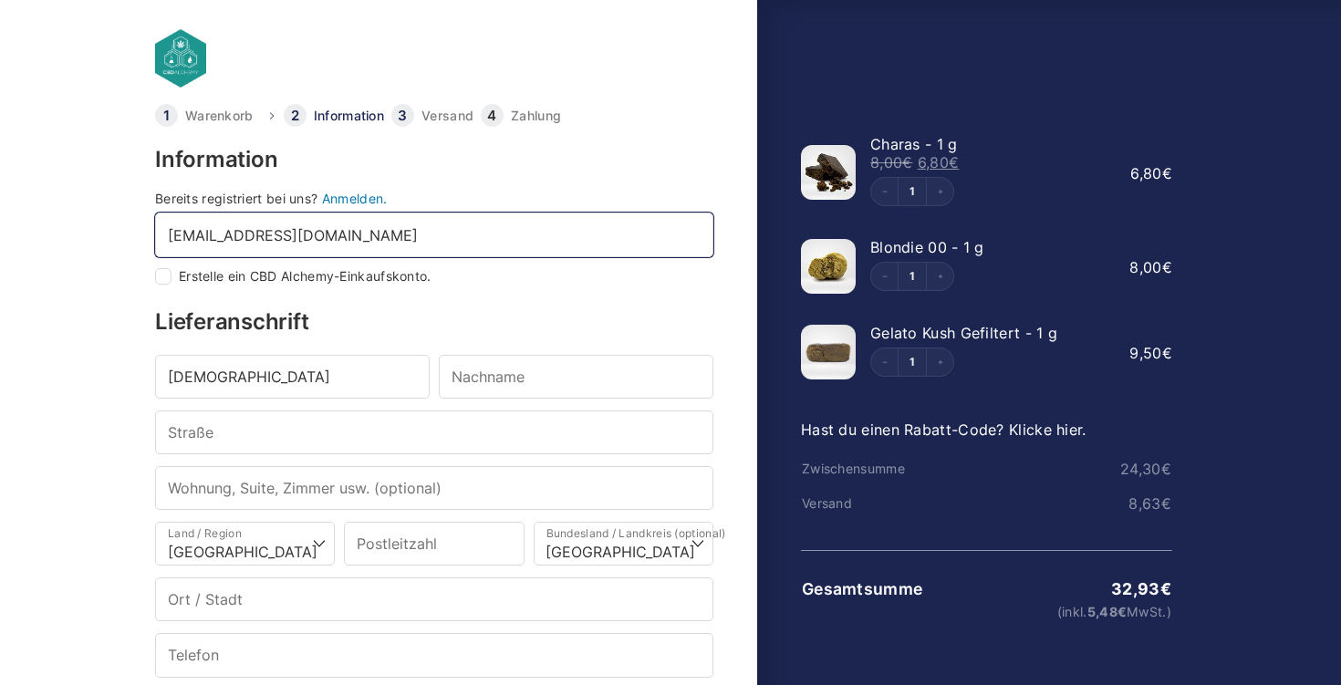
type input "Maas"
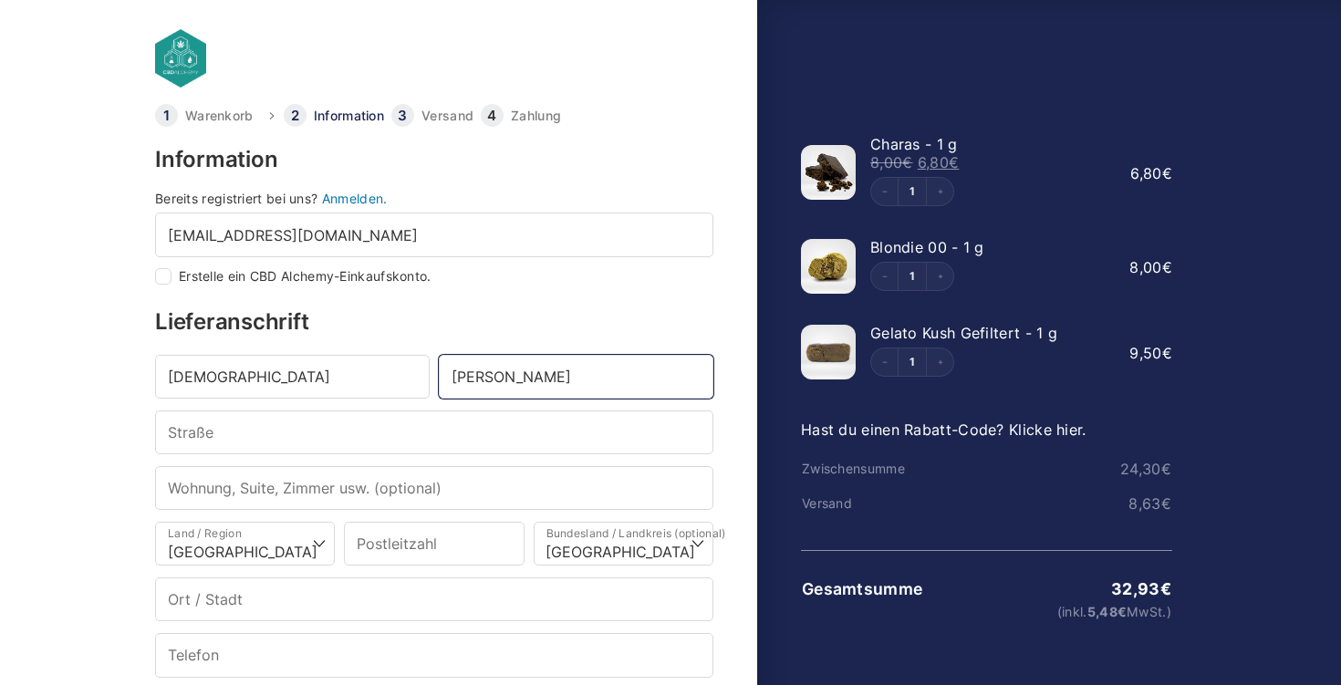
type input "Lüder-von-Bentheim-Str. 12"
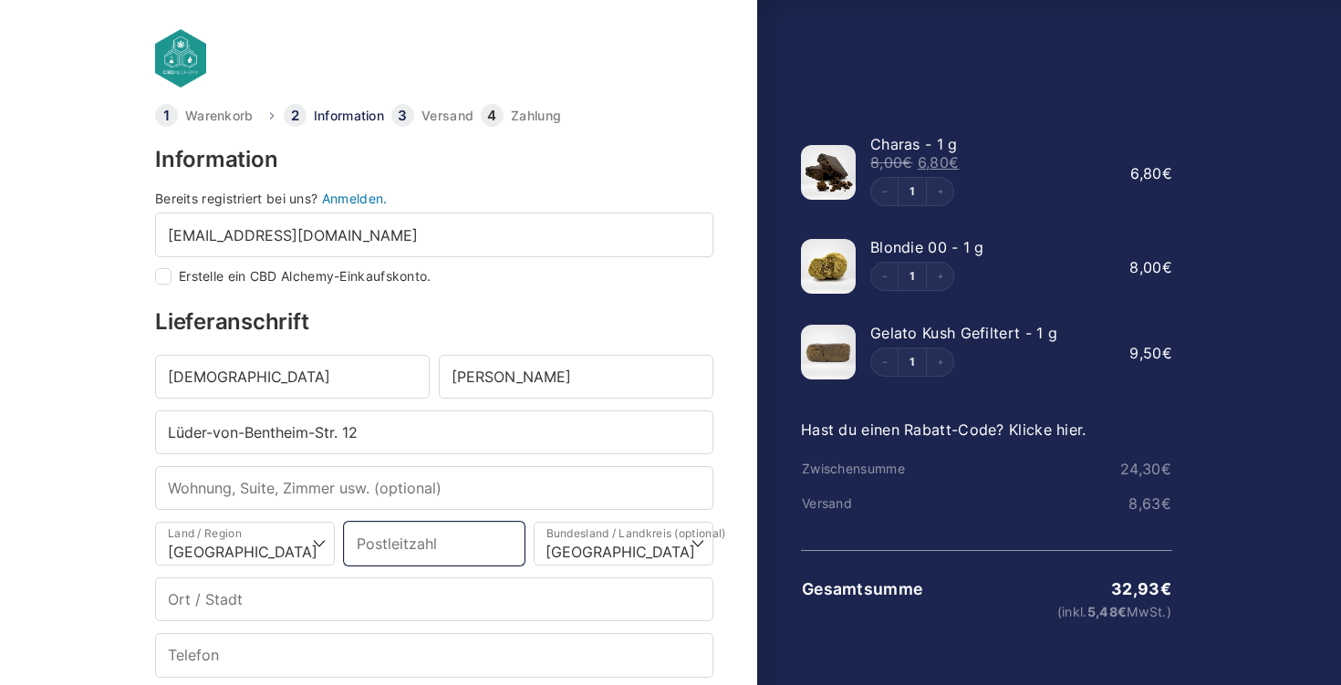
type input "28209"
select select "DE-HB"
type input "Bremen"
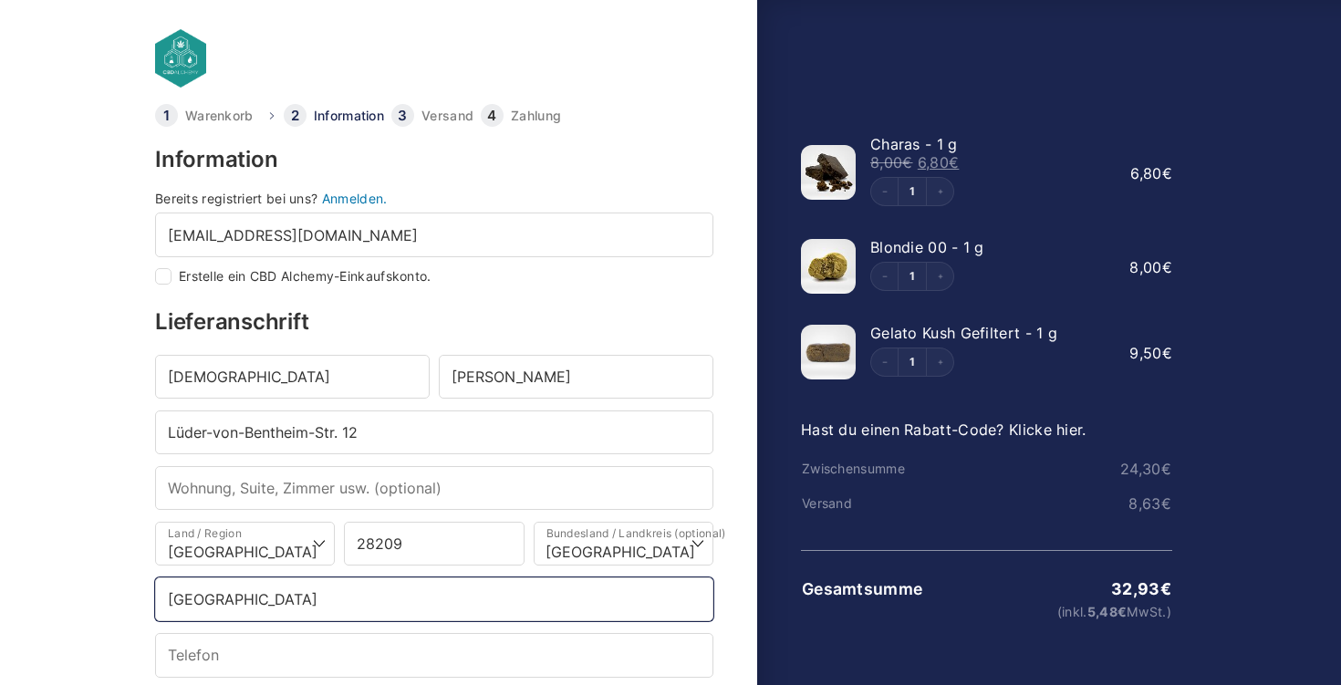
type input "+494917680138397"
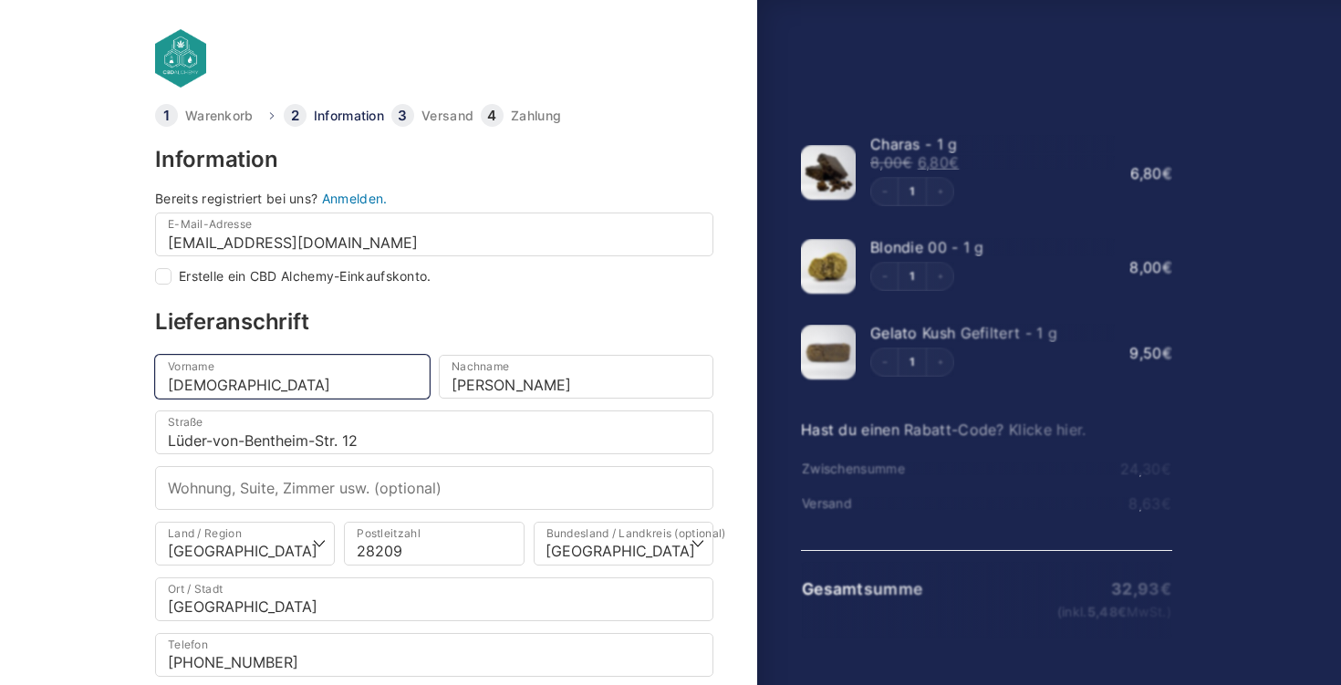
select select
checkbox input "true"
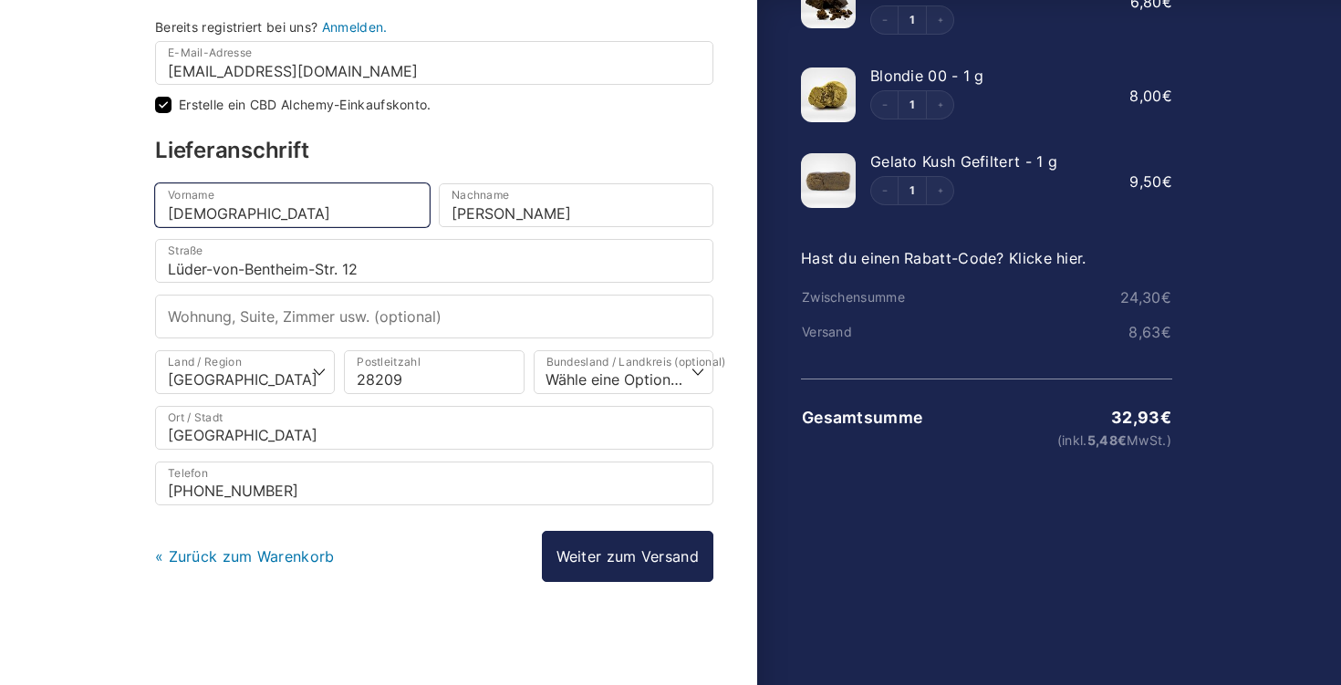
scroll to position [172, 0]
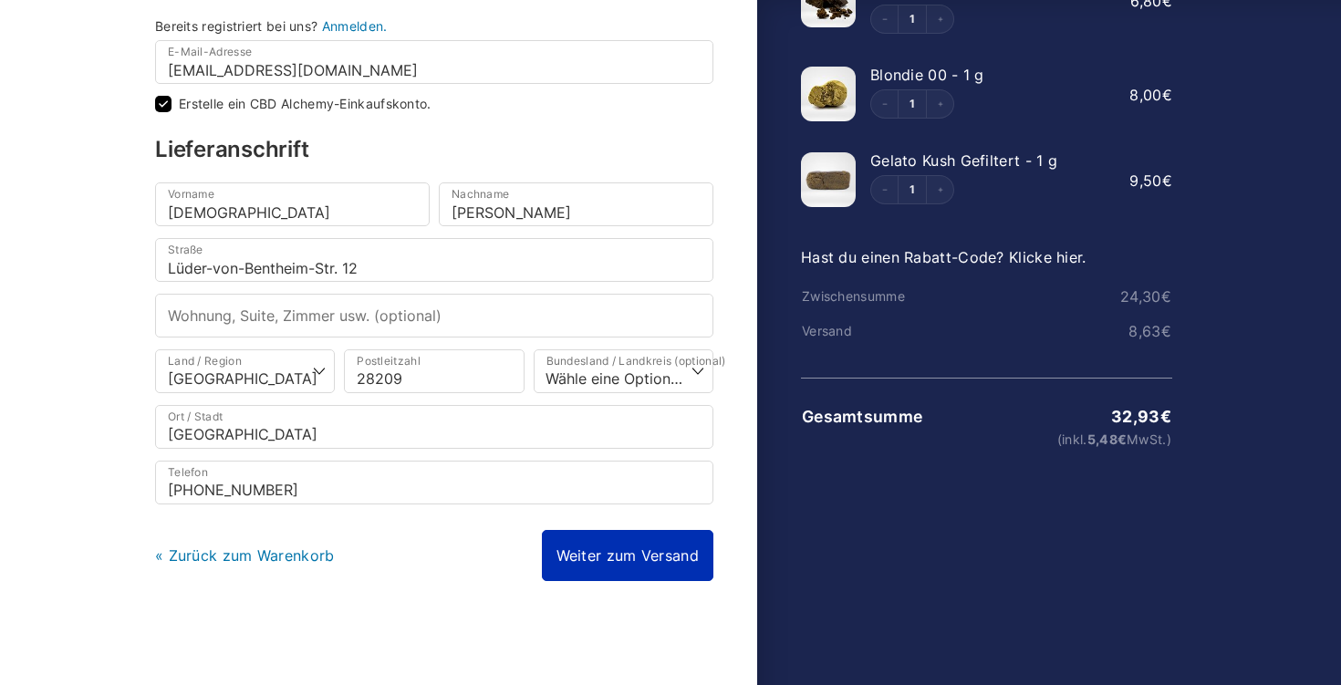
click at [639, 552] on link "Weiter zum Versand" at bounding box center [627, 555] width 171 height 51
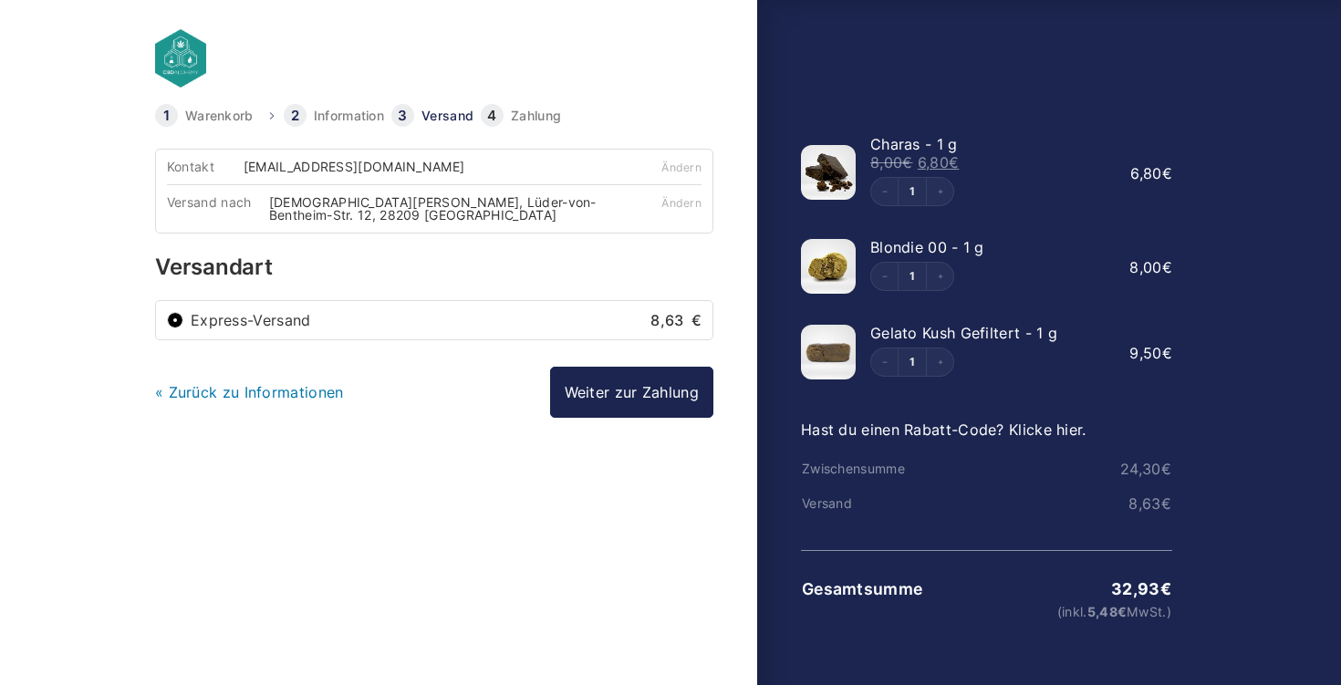
click at [541, 327] on label "Express-Versand 8,63 €" at bounding box center [446, 320] width 511 height 15
click at [183, 327] on input "Express-Versand 8,63 €" at bounding box center [175, 320] width 16 height 16
click at [566, 391] on link "Weiter zur Zahlung" at bounding box center [631, 392] width 163 height 51
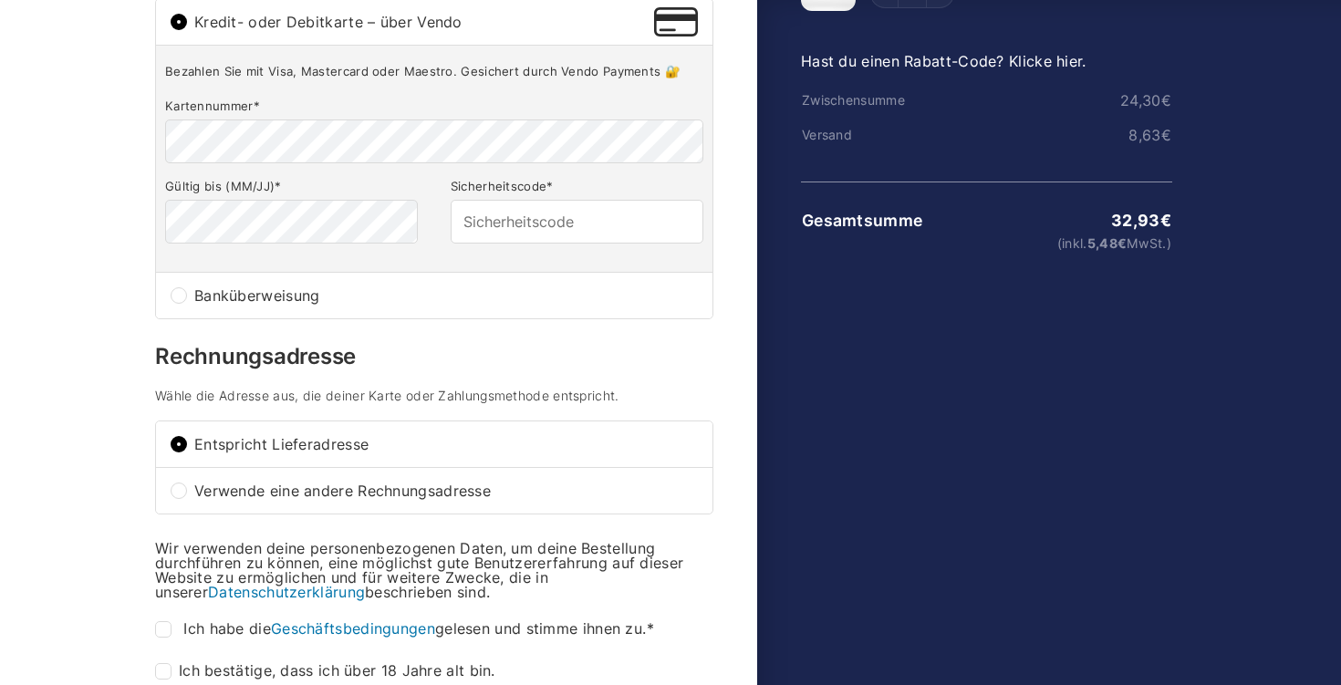
scroll to position [373, 0]
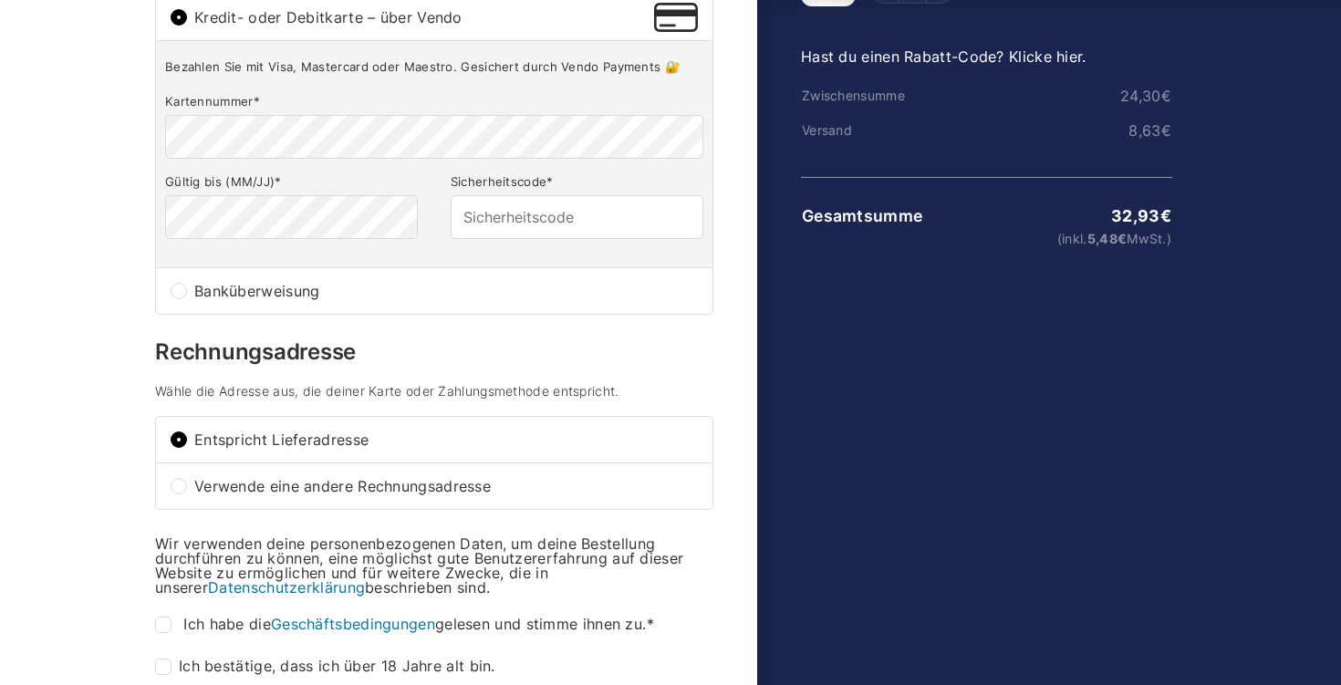
type input "849"
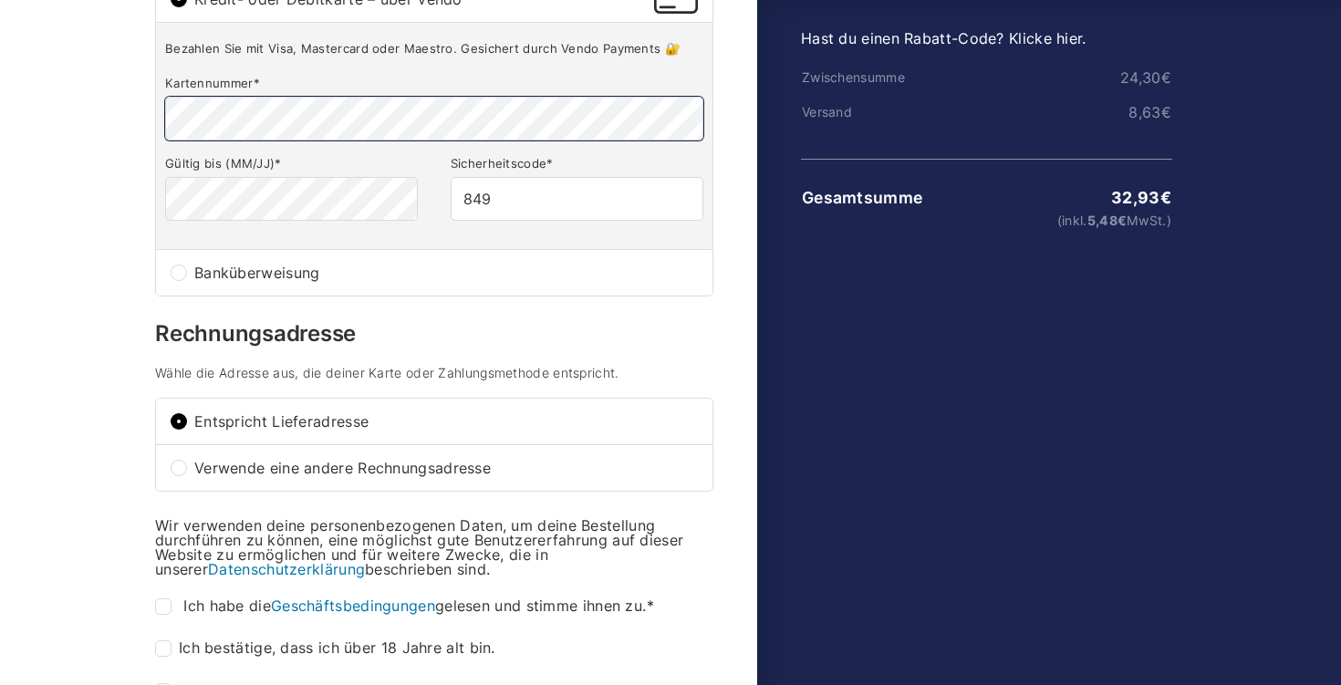
scroll to position [393, 0]
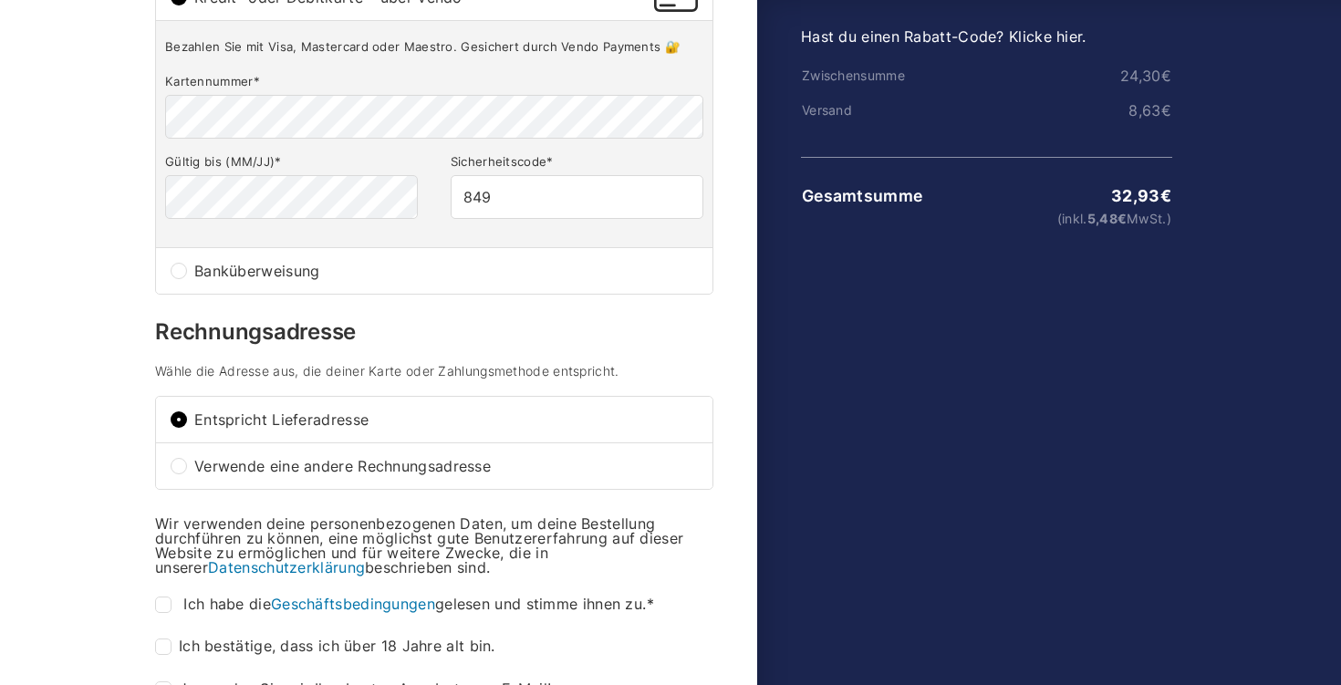
click at [181, 275] on input "Banküberweisung" at bounding box center [179, 271] width 16 height 16
radio input "true"
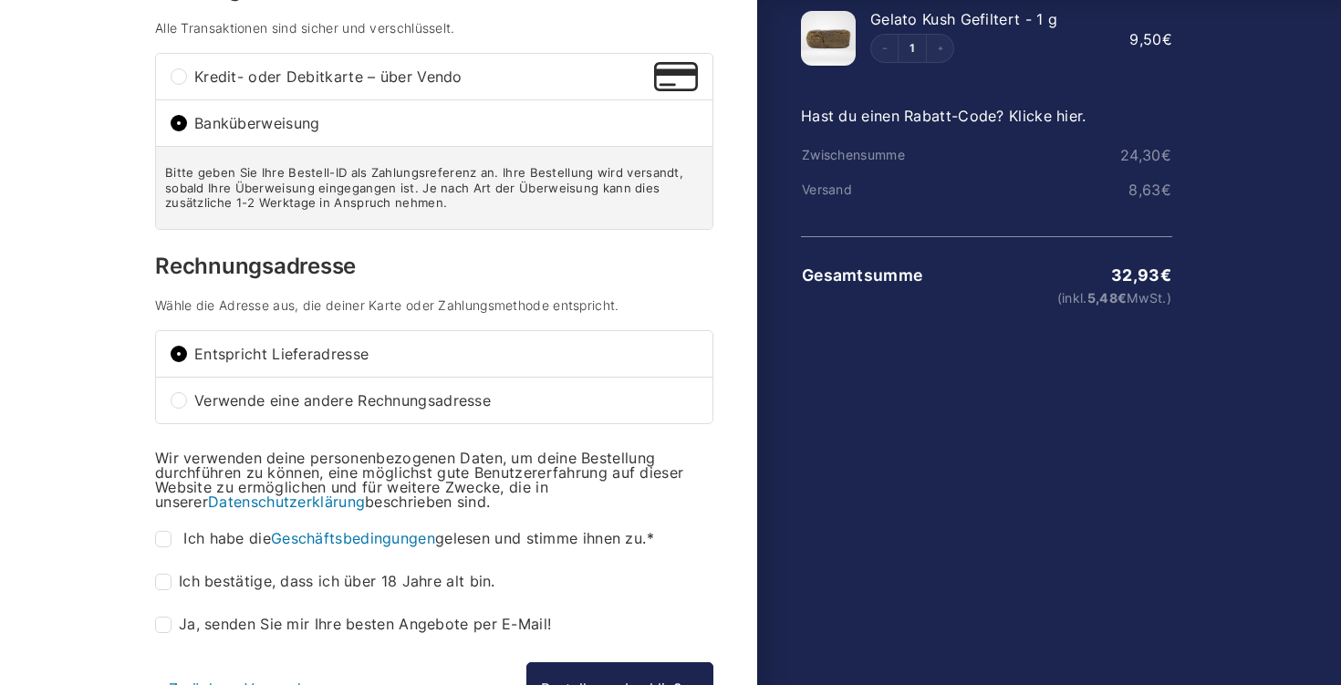
scroll to position [311, 0]
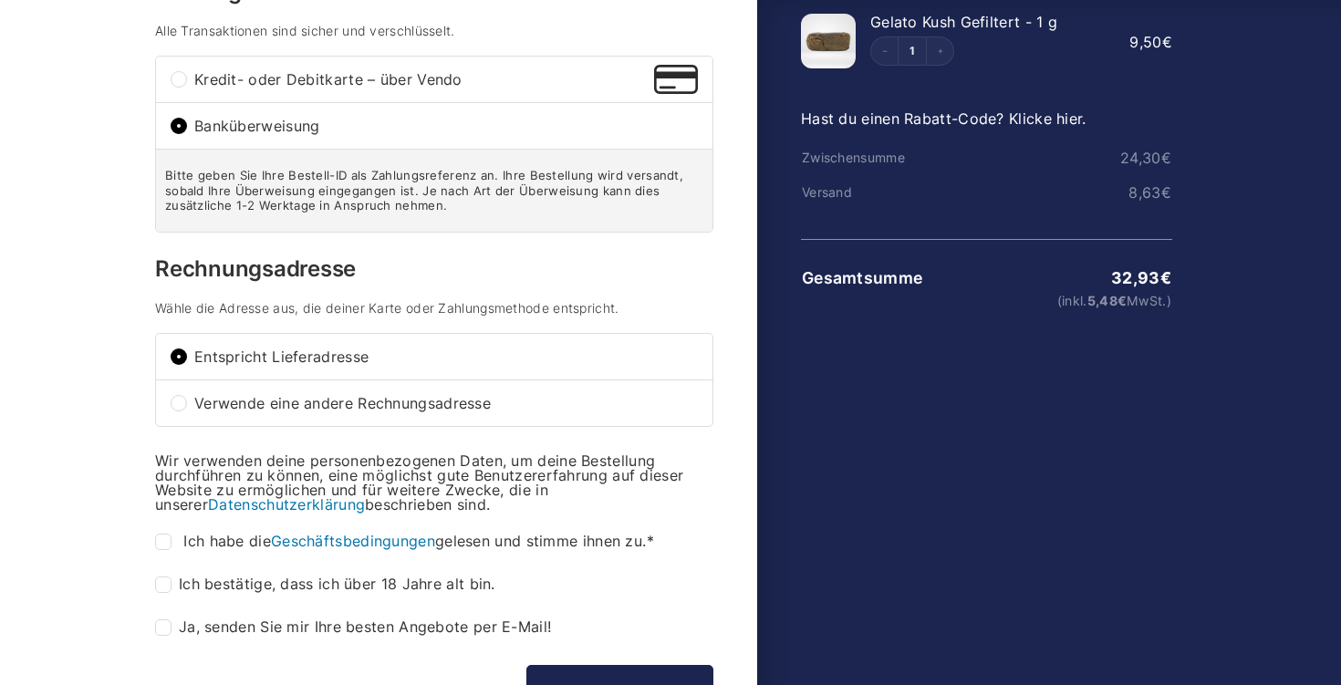
click at [178, 81] on input "Kredit- oder Debitkarte – über Vendo" at bounding box center [179, 79] width 16 height 16
radio input "true"
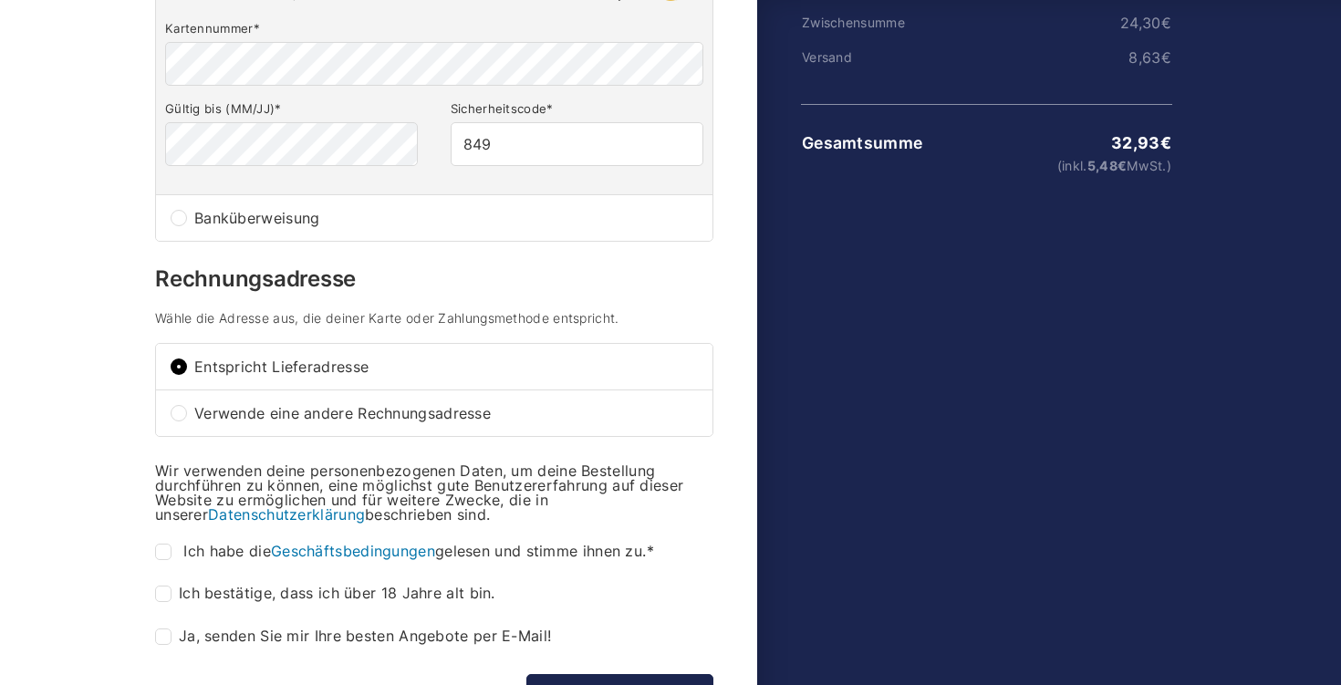
scroll to position [456, 0]
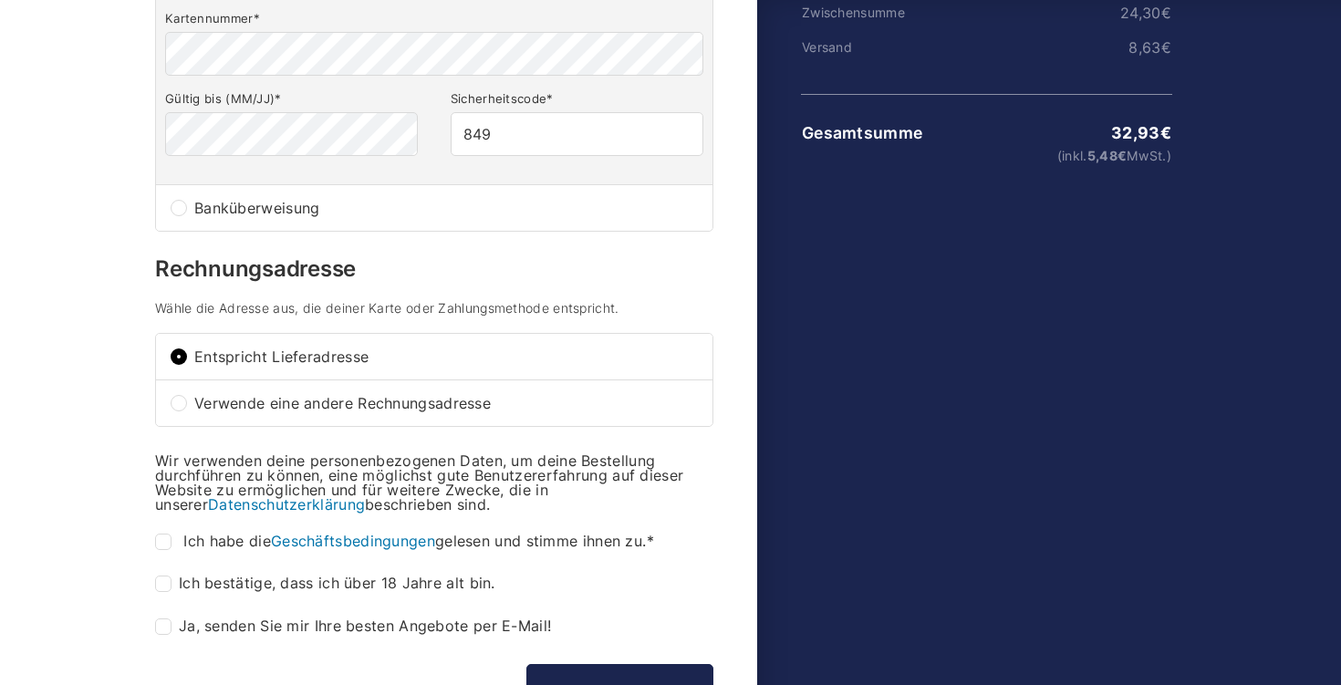
click at [168, 542] on input "Ich habe die Geschäftsbedingungen gelesen und stimme ihnen zu. *" at bounding box center [163, 542] width 16 height 16
checkbox input "true"
click at [166, 582] on input "Ich bestätige, dass ich über 18 Jahre alt bin. *" at bounding box center [163, 584] width 16 height 16
checkbox input "true"
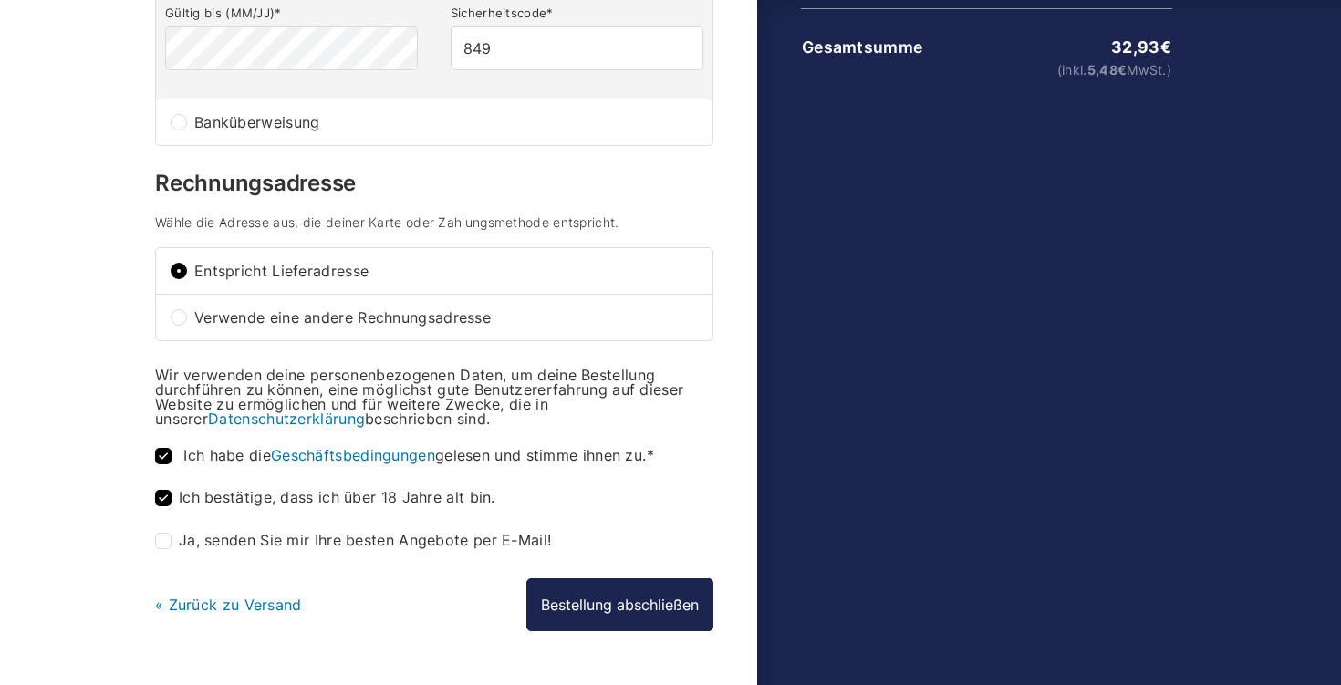
scroll to position [595, 0]
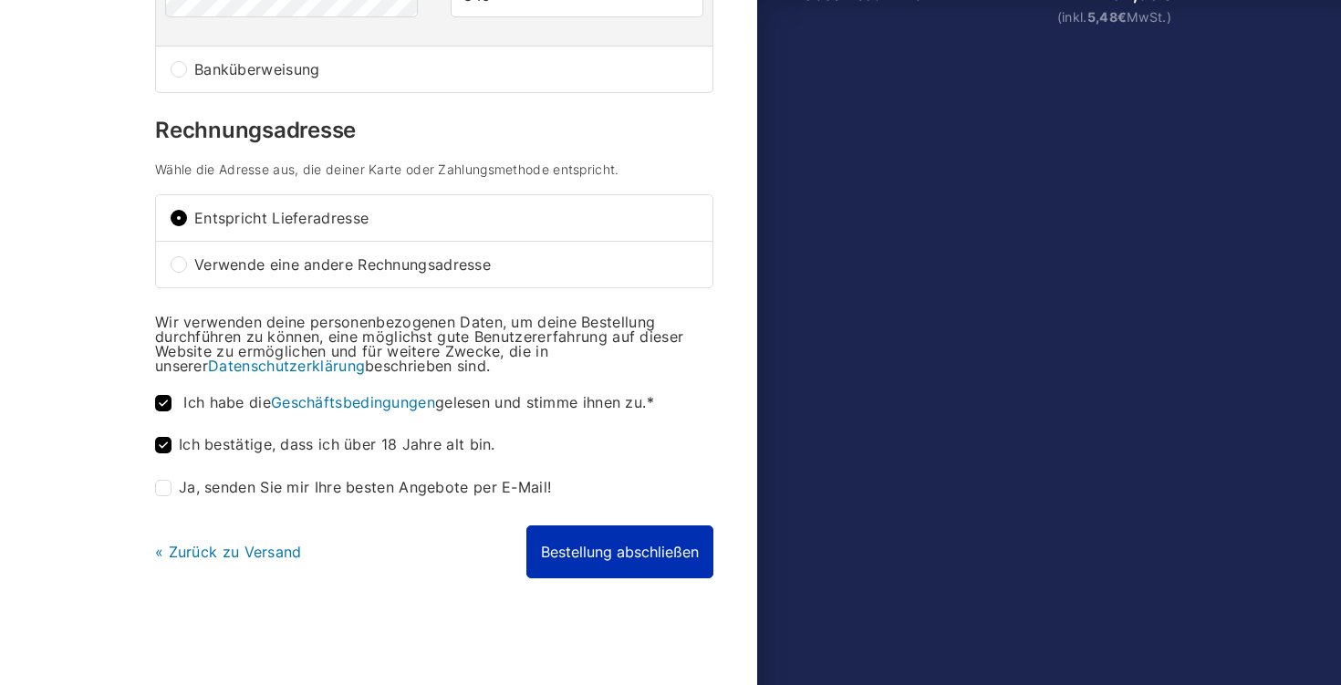
click at [620, 556] on button "Bestellung abschließen" at bounding box center [619, 551] width 187 height 53
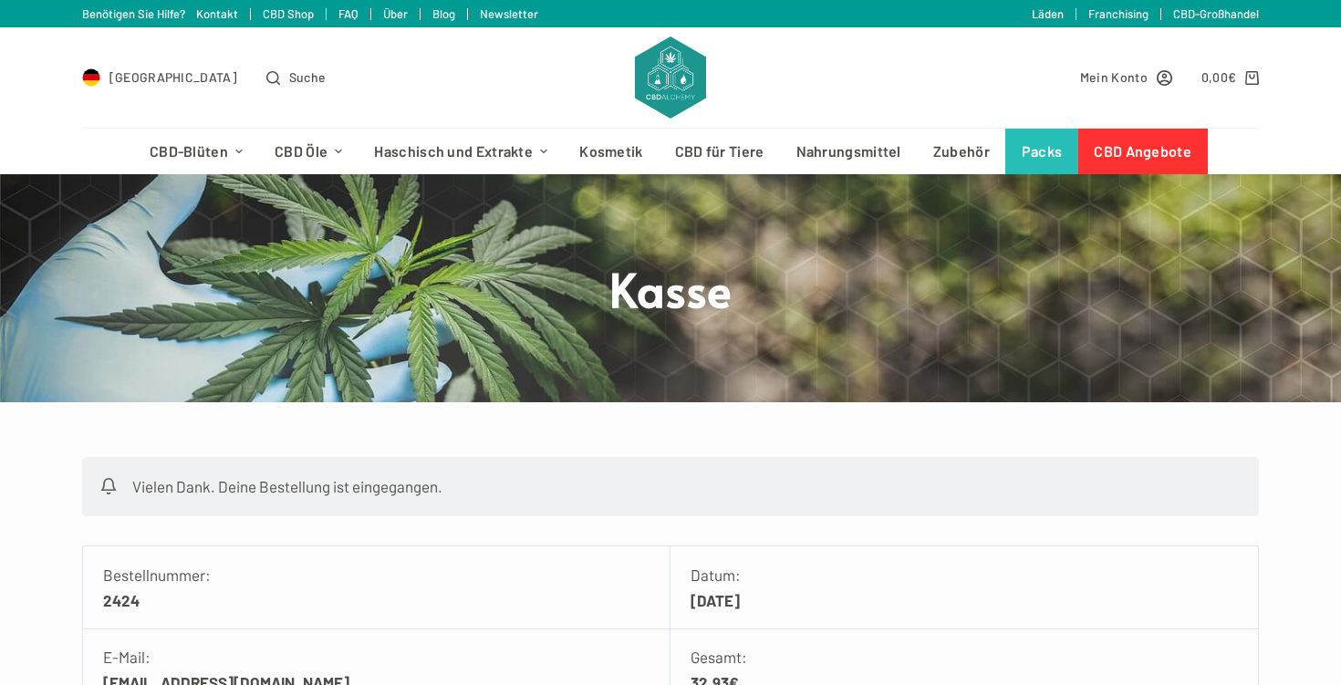
click at [393, 10] on link "Über" at bounding box center [395, 13] width 25 height 15
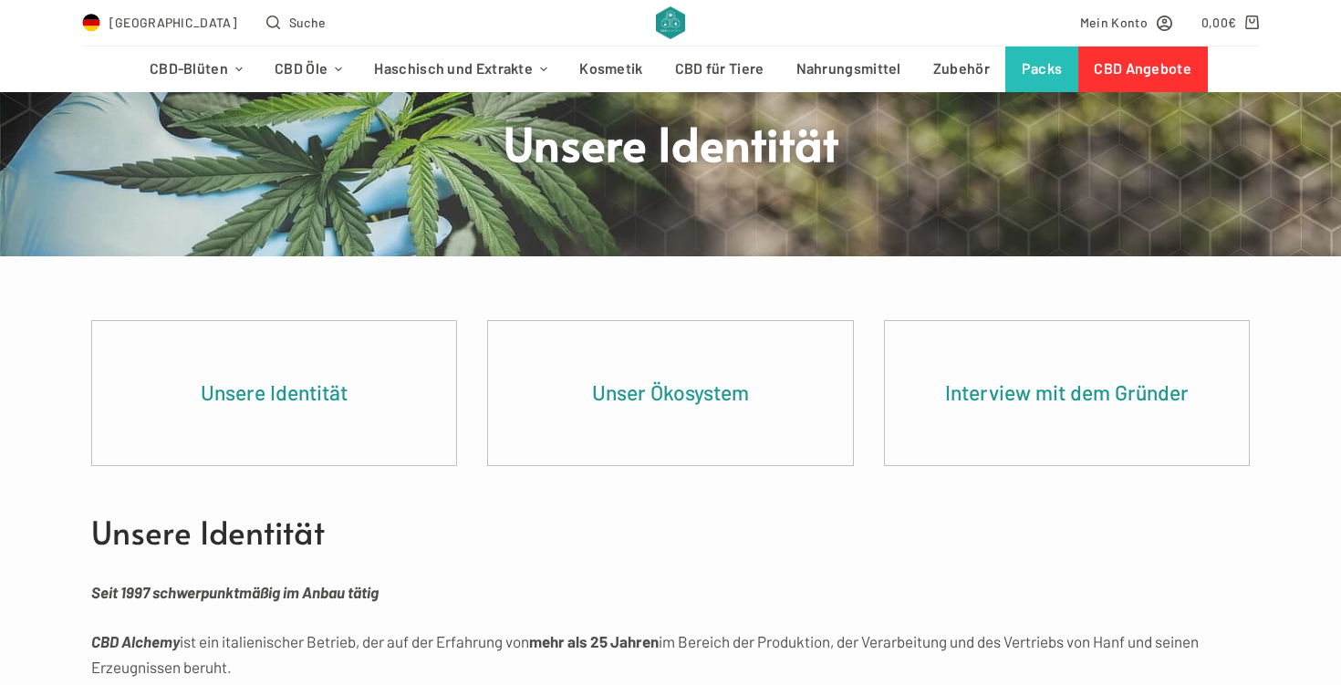
scroll to position [213, 0]
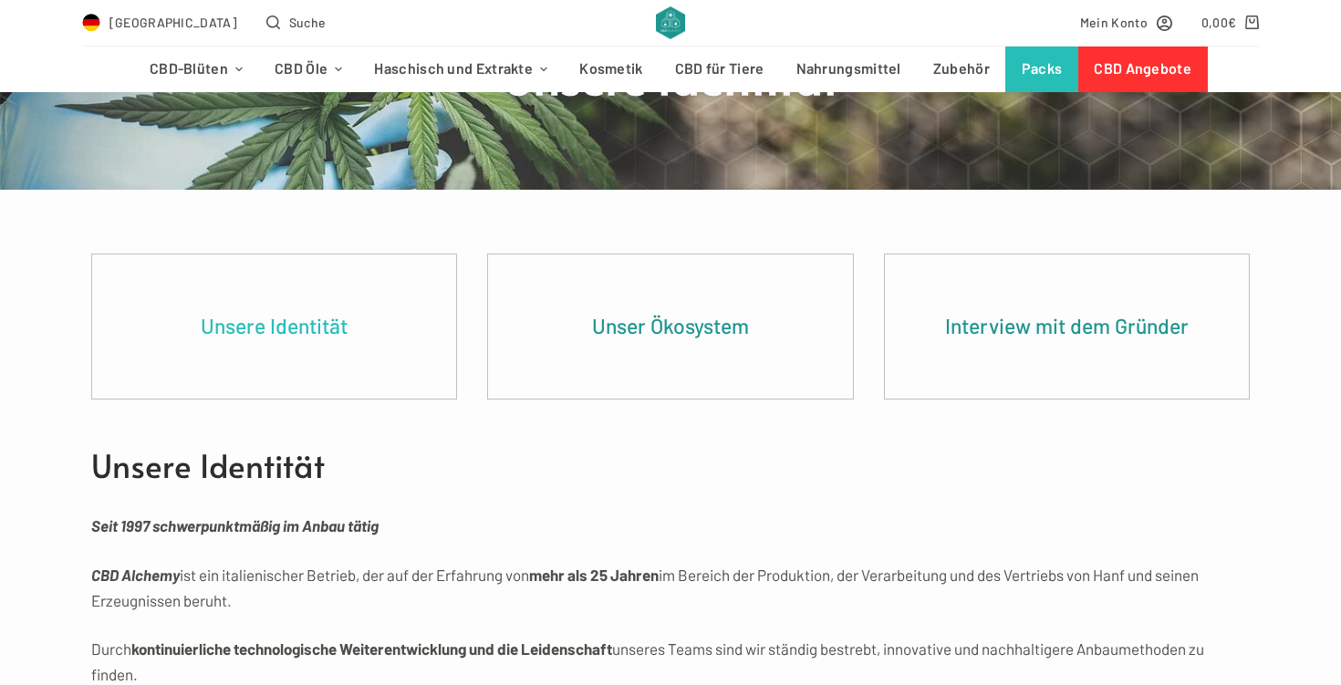
click at [279, 313] on link "Unsere Identität" at bounding box center [274, 327] width 364 height 144
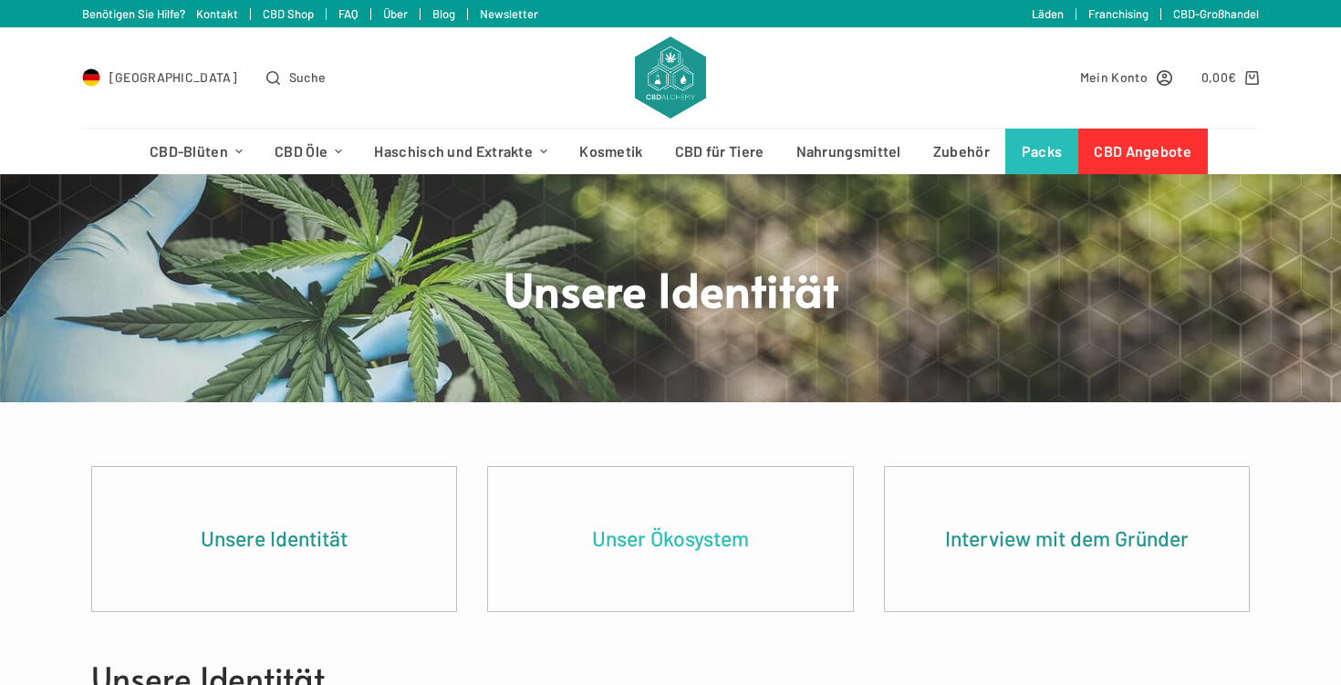
click at [719, 525] on link "Unser Ökosystem" at bounding box center [670, 539] width 364 height 144
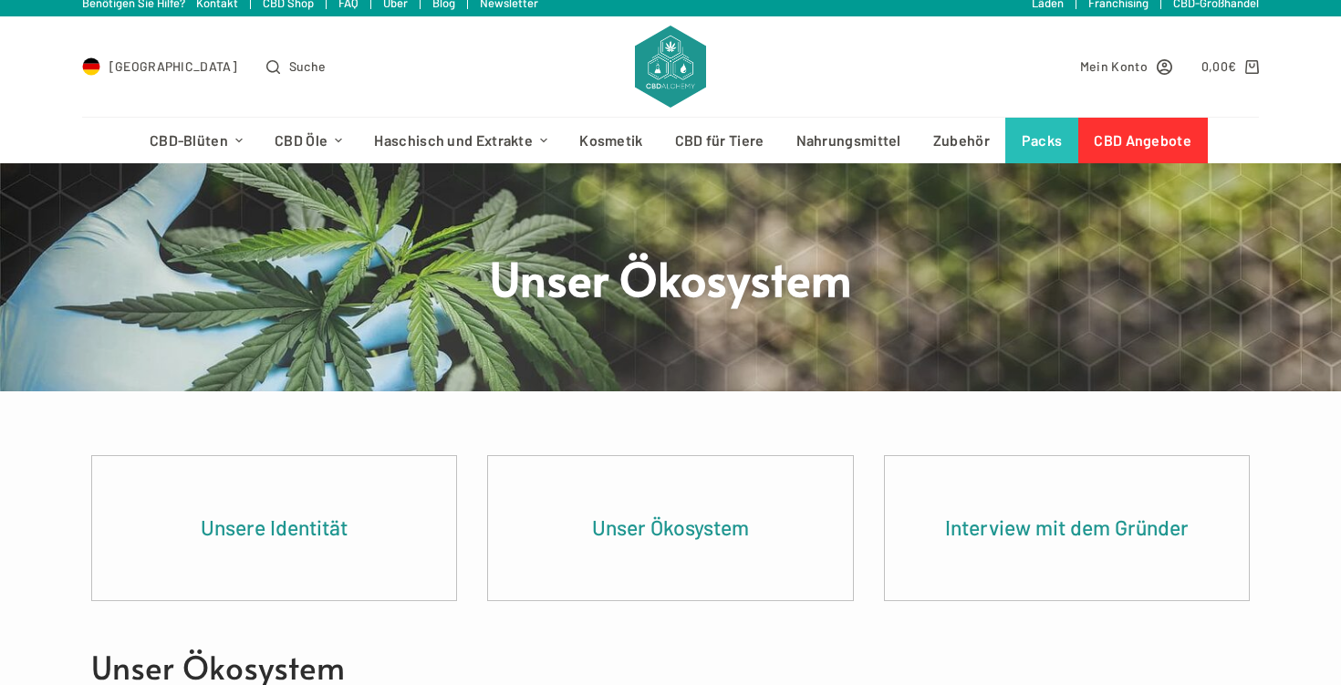
scroll to position [14, 0]
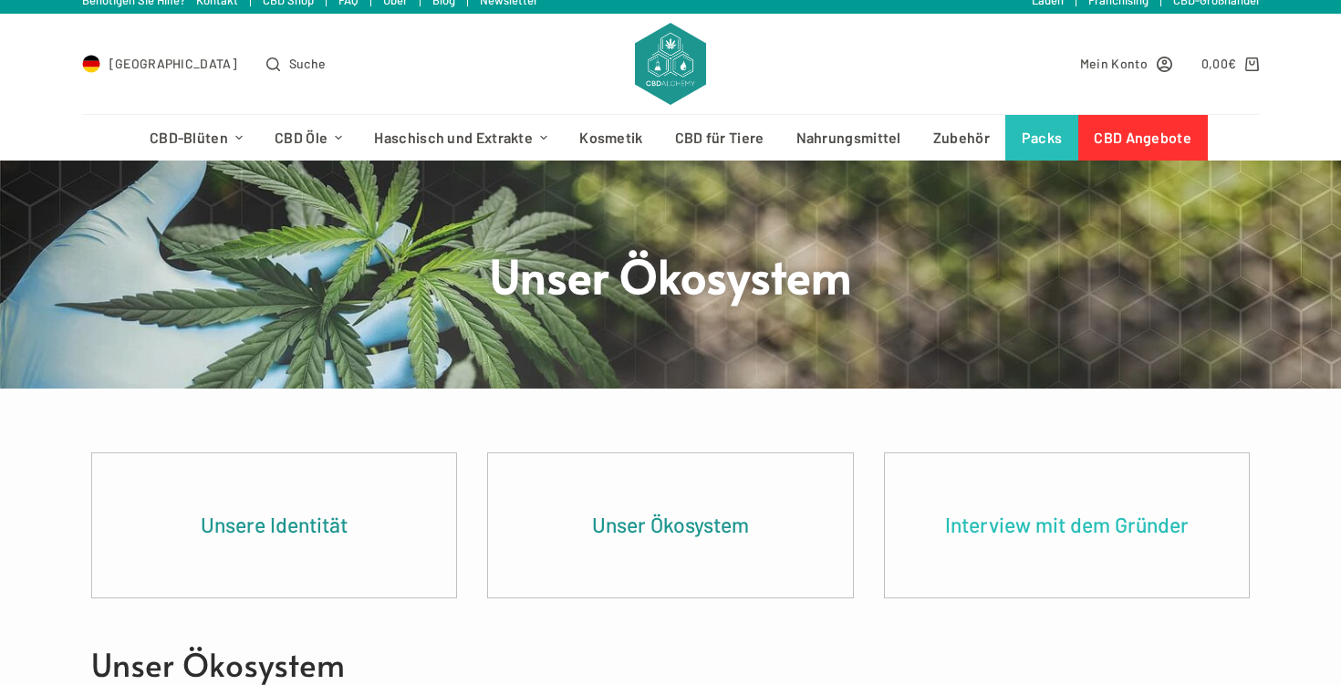
click at [1086, 532] on link "Interview mit dem Gründer" at bounding box center [1067, 525] width 364 height 144
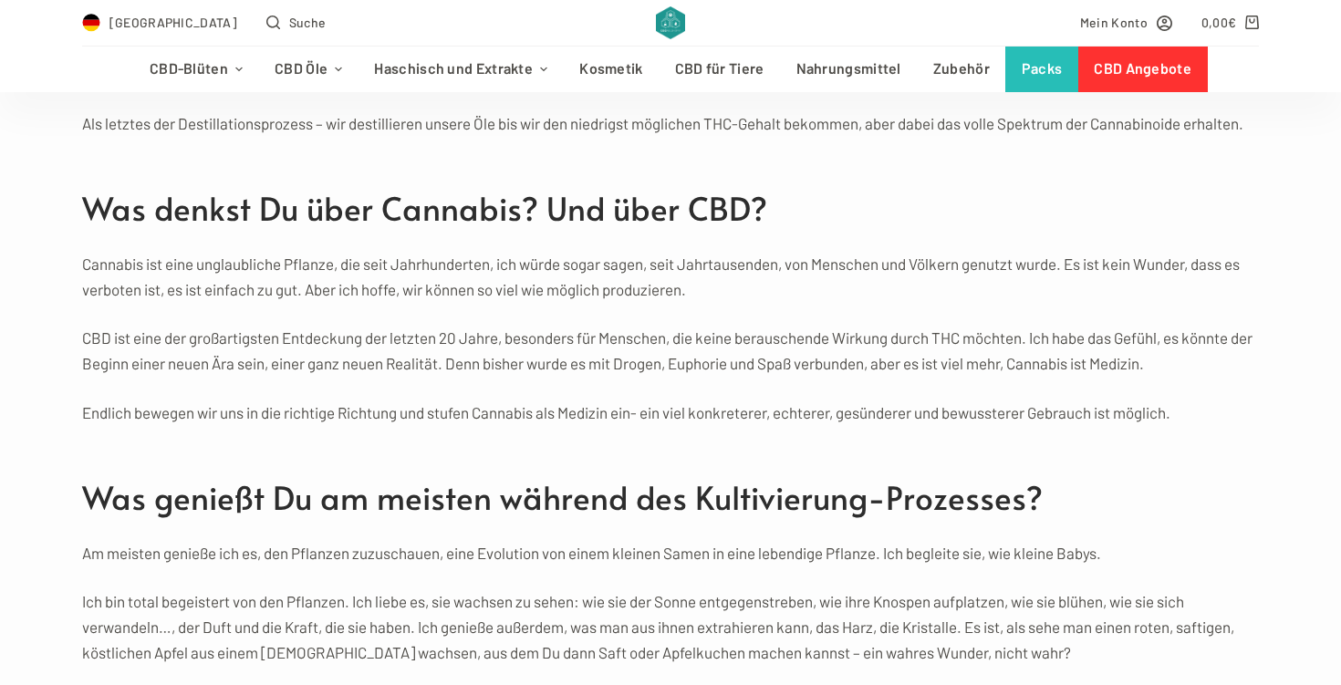
scroll to position [2709, 0]
